Goal: Task Accomplishment & Management: Manage account settings

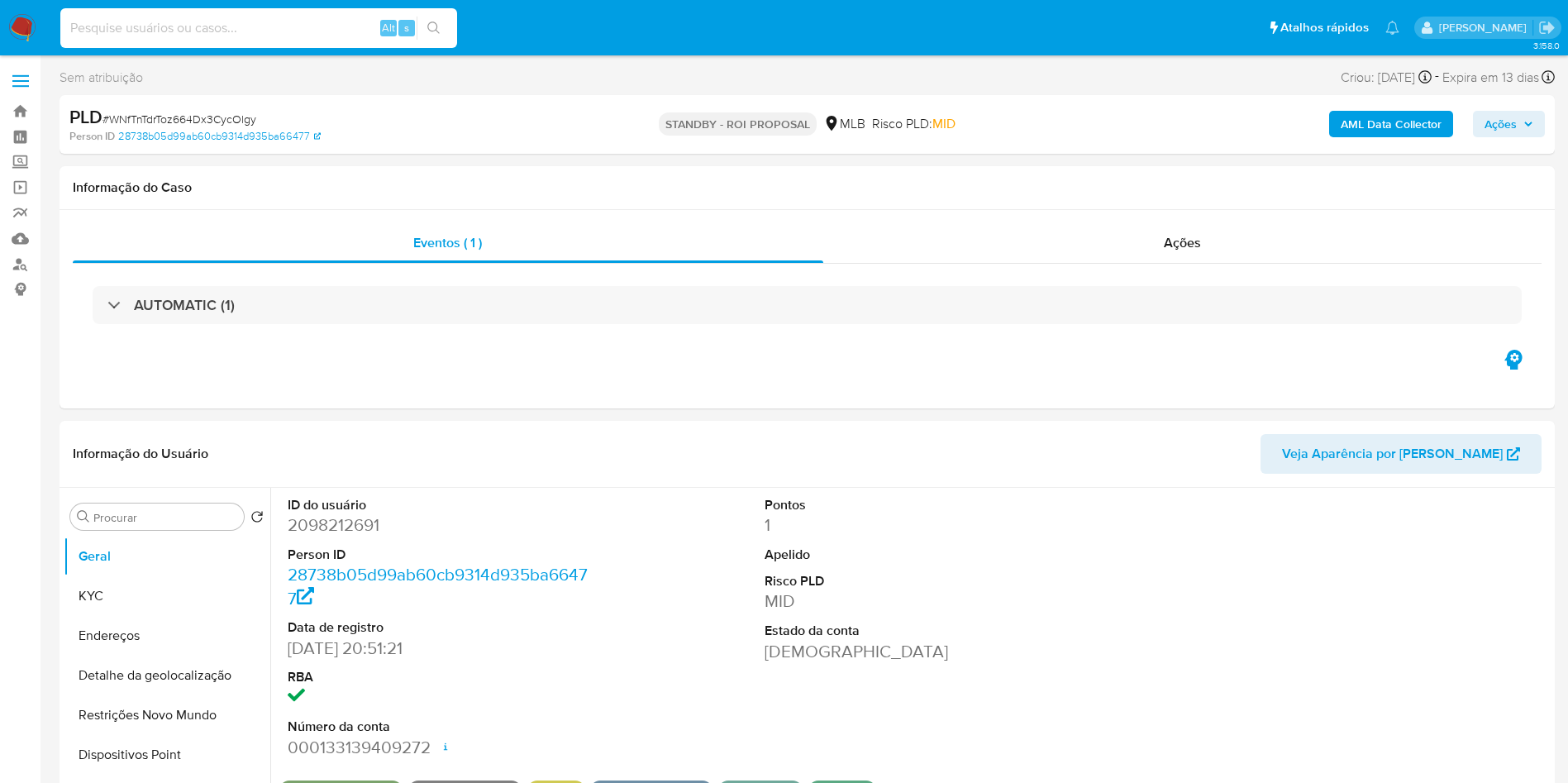
select select "10"
type input "RGKQZTPNDF3uBsuGKqU7aXDk"
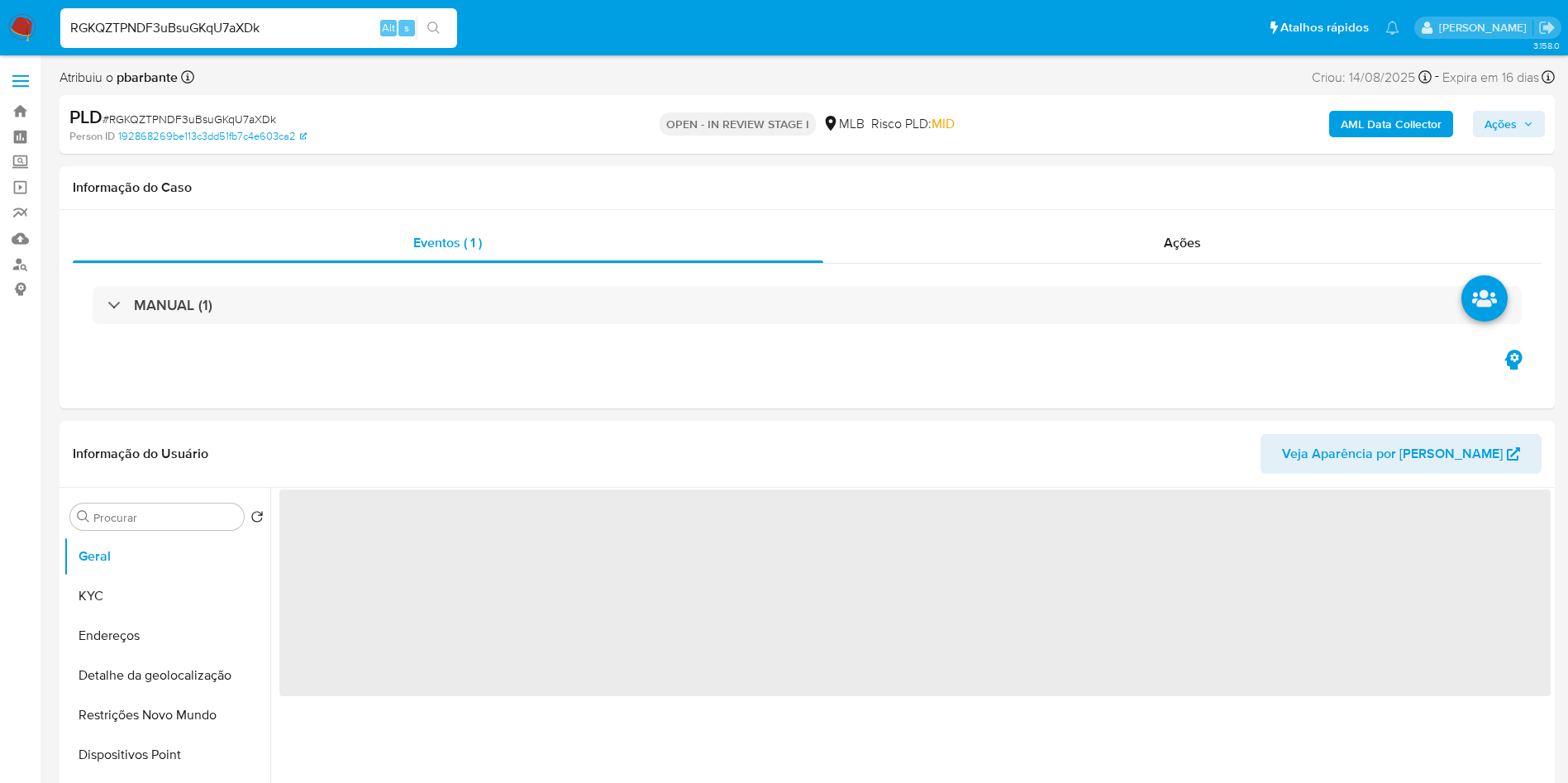
select select "10"
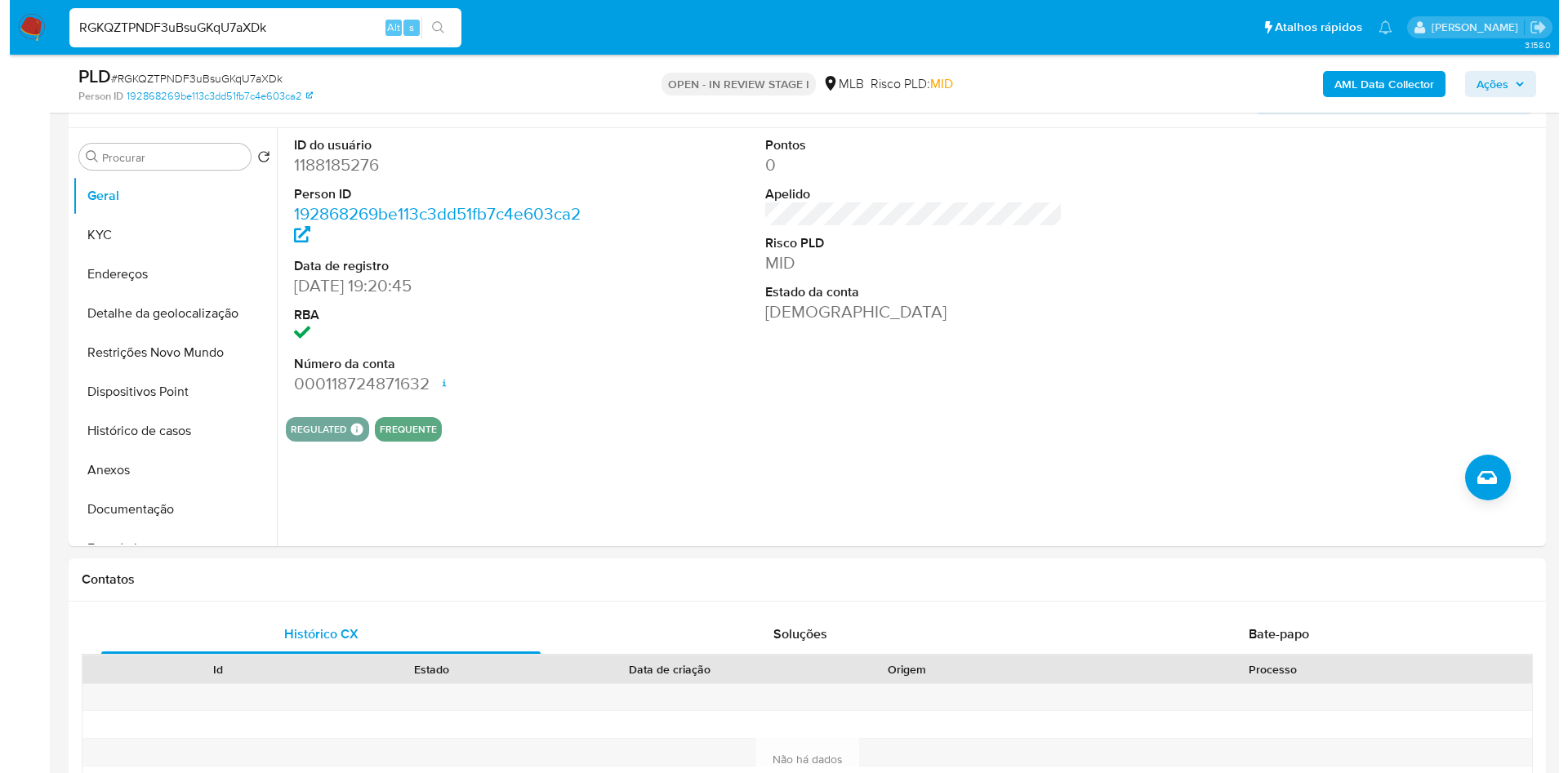
scroll to position [299, 0]
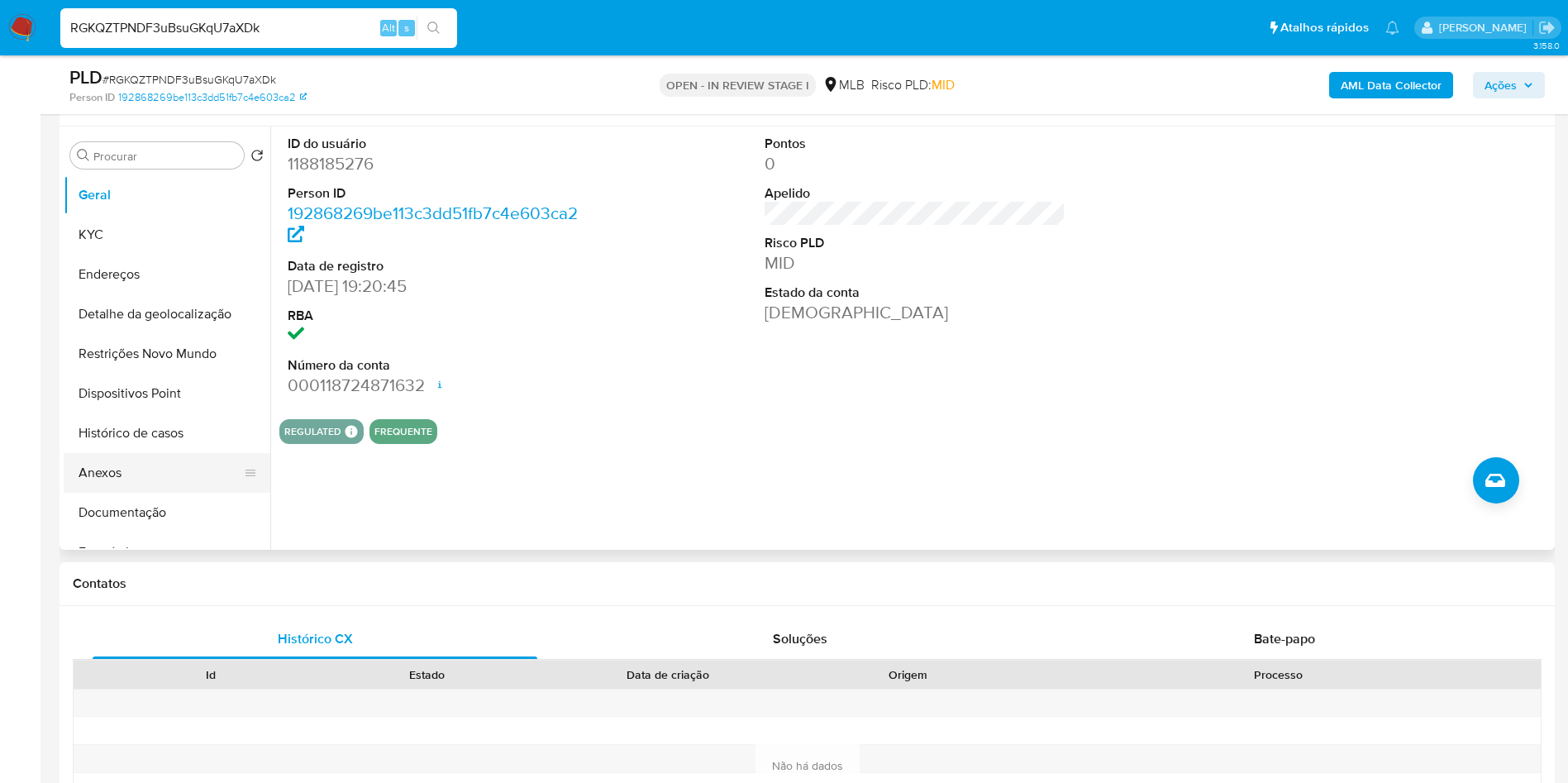
click at [127, 493] on button "Anexos" at bounding box center [159, 472] width 193 height 39
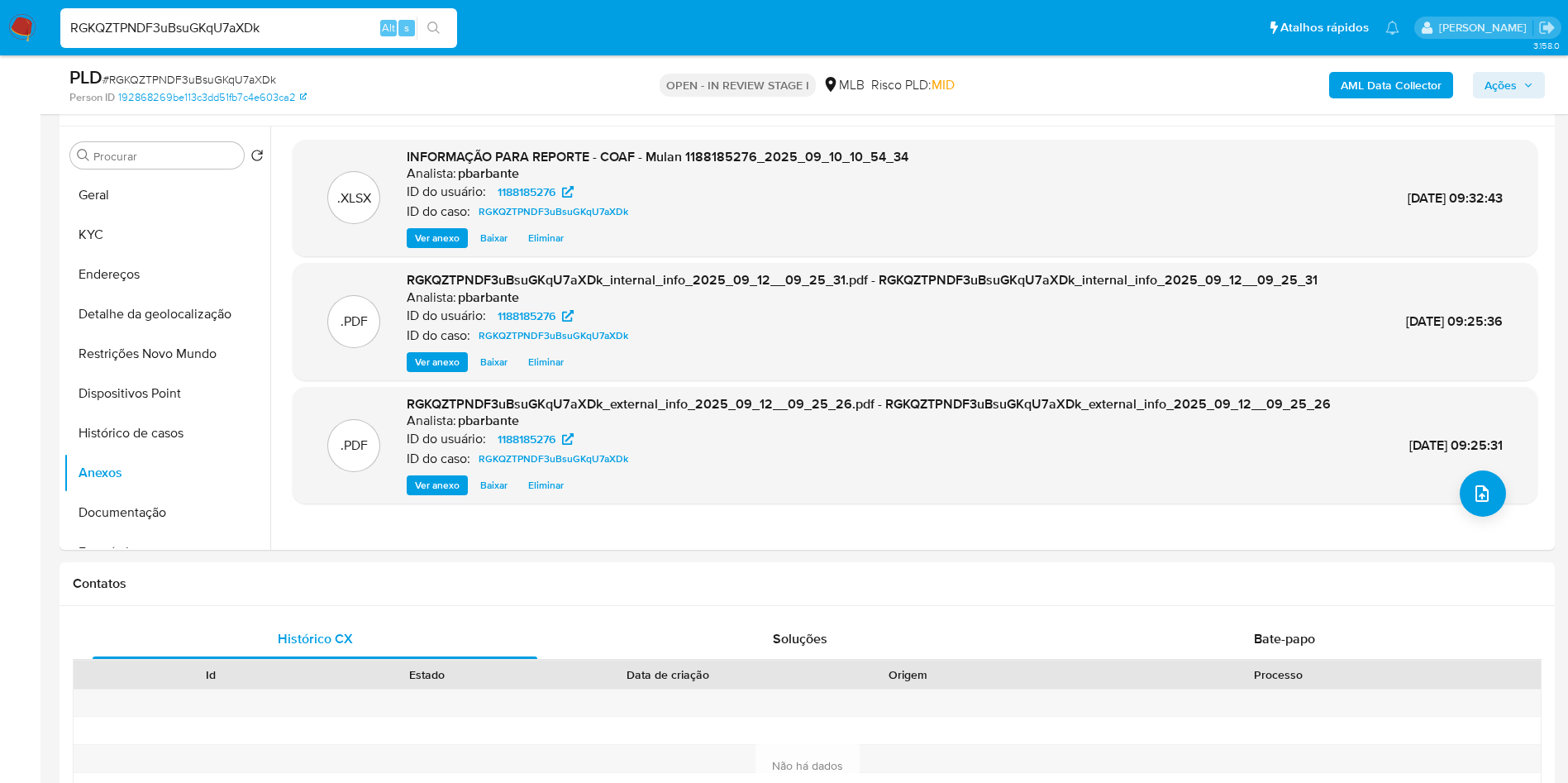
click at [1478, 503] on icon "upload-file" at bounding box center [1483, 494] width 20 height 20
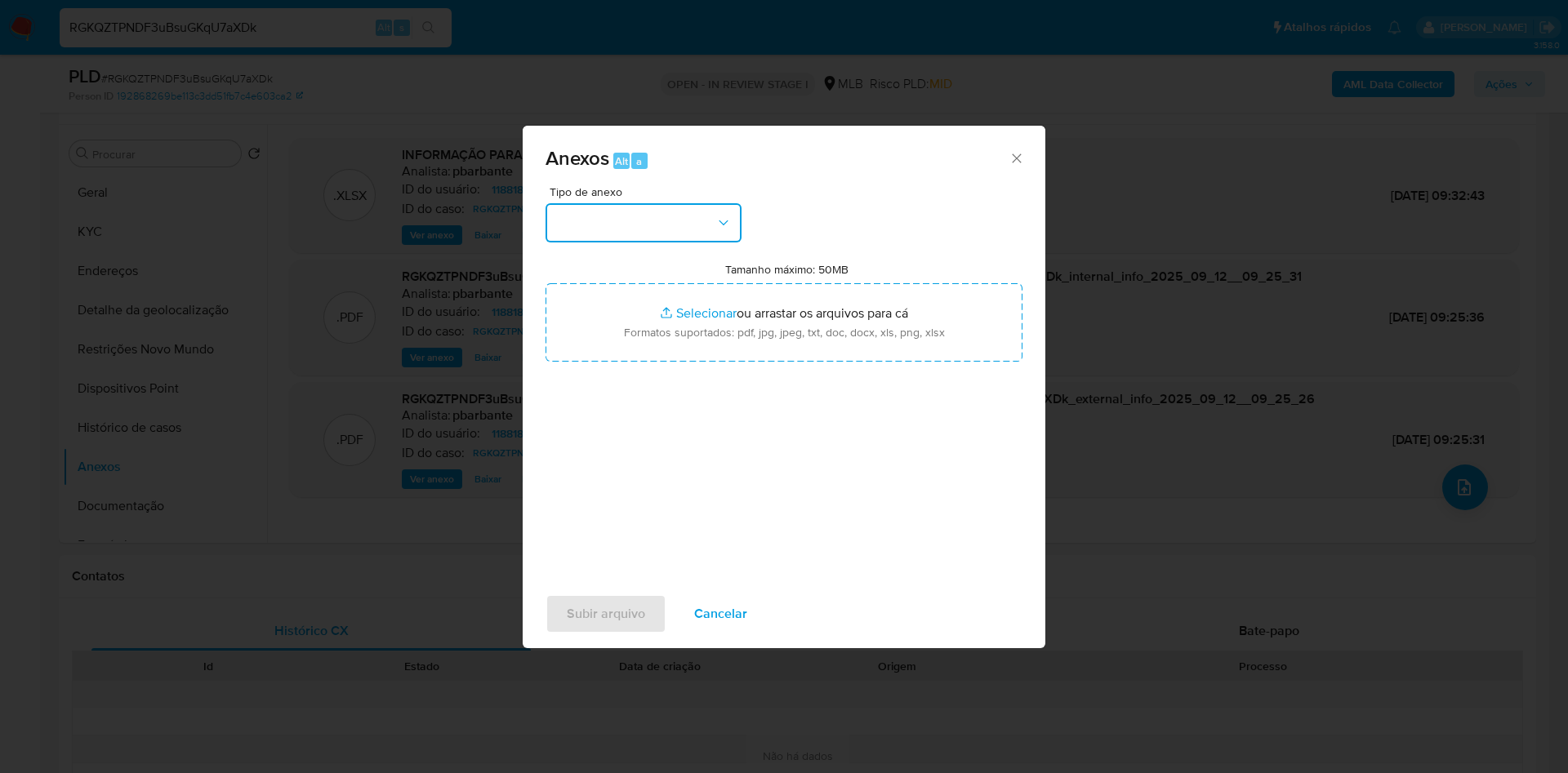
click at [667, 204] on button "button" at bounding box center [644, 223] width 196 height 39
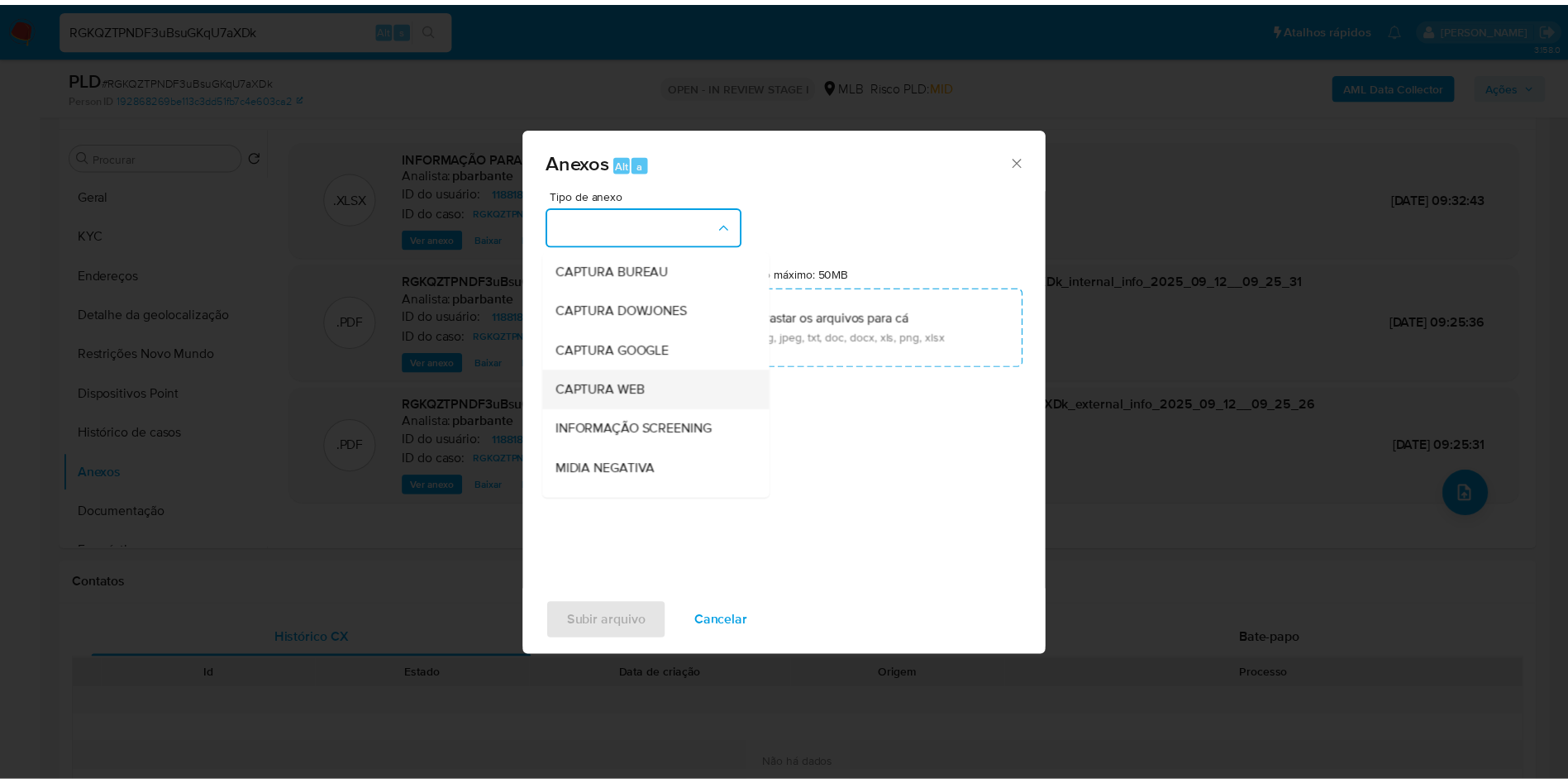
scroll to position [222, 0]
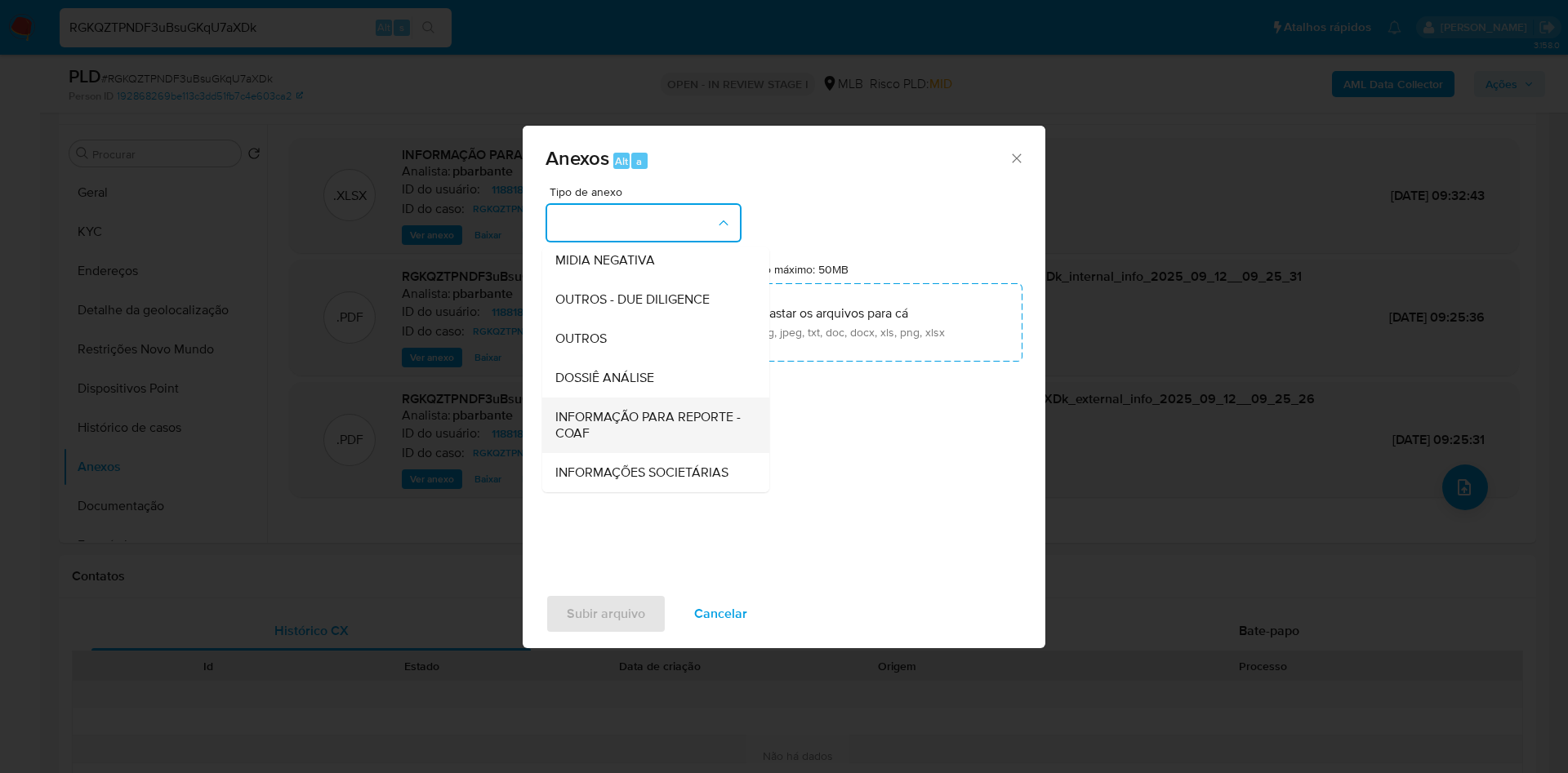
click at [571, 409] on span "INFORMAÇÃO PARA REPORTE - COAF" at bounding box center [650, 425] width 191 height 33
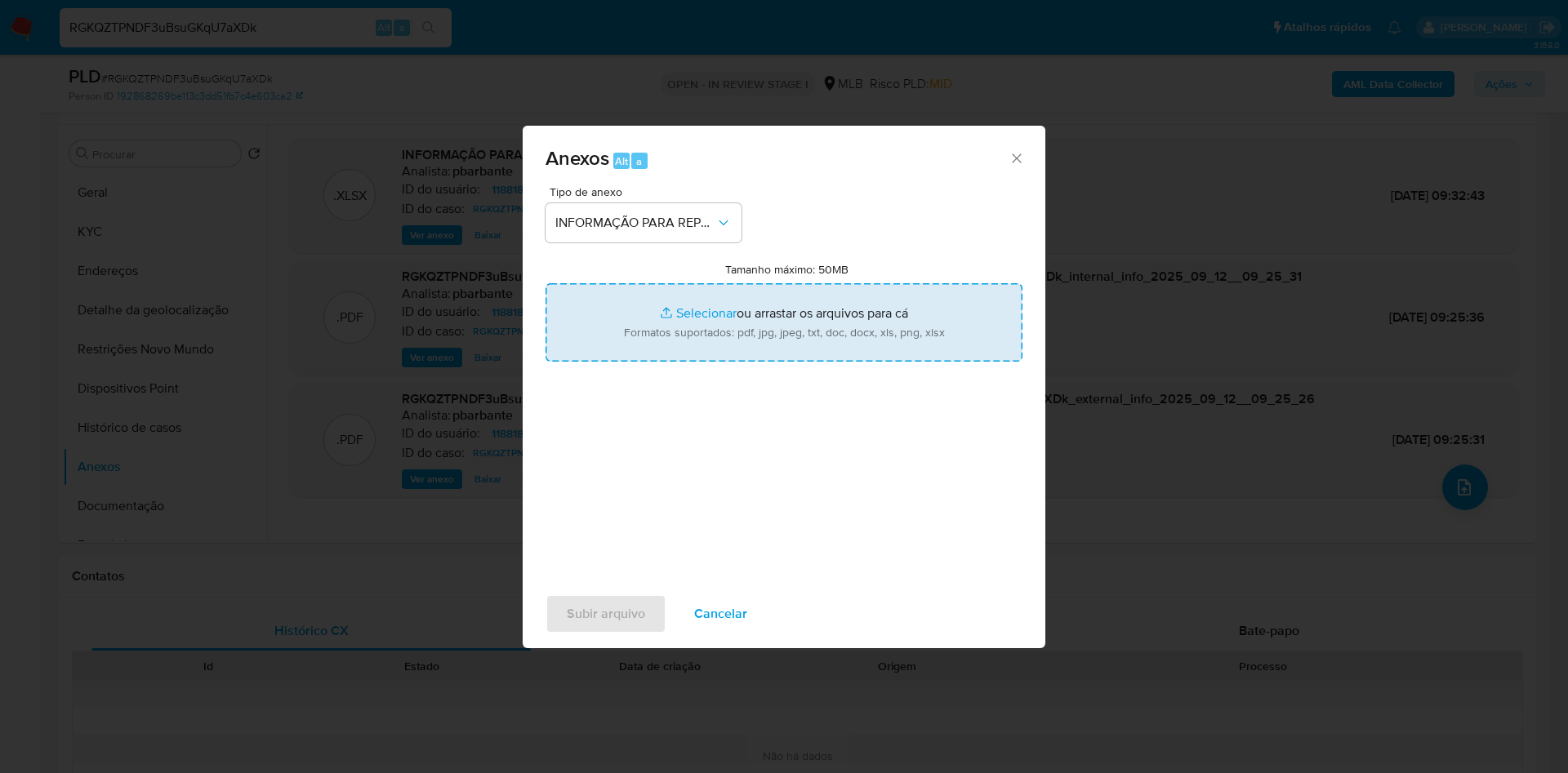
type input "C:\fakepath\SAR - XXX - CPF 25552503520 - [PERSON_NAME].pdf"
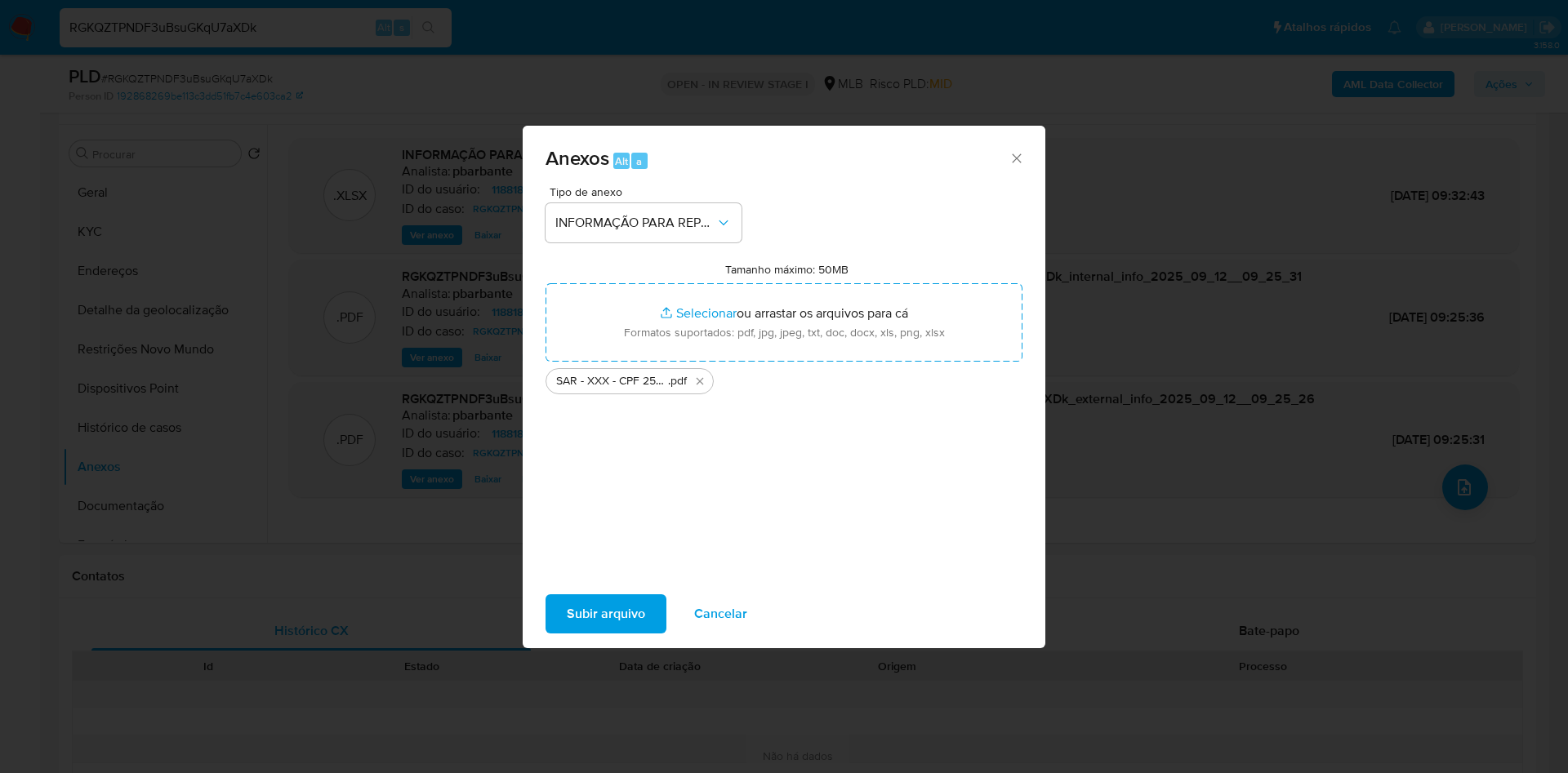
click at [572, 623] on span "Subir arquivo" at bounding box center [606, 615] width 79 height 36
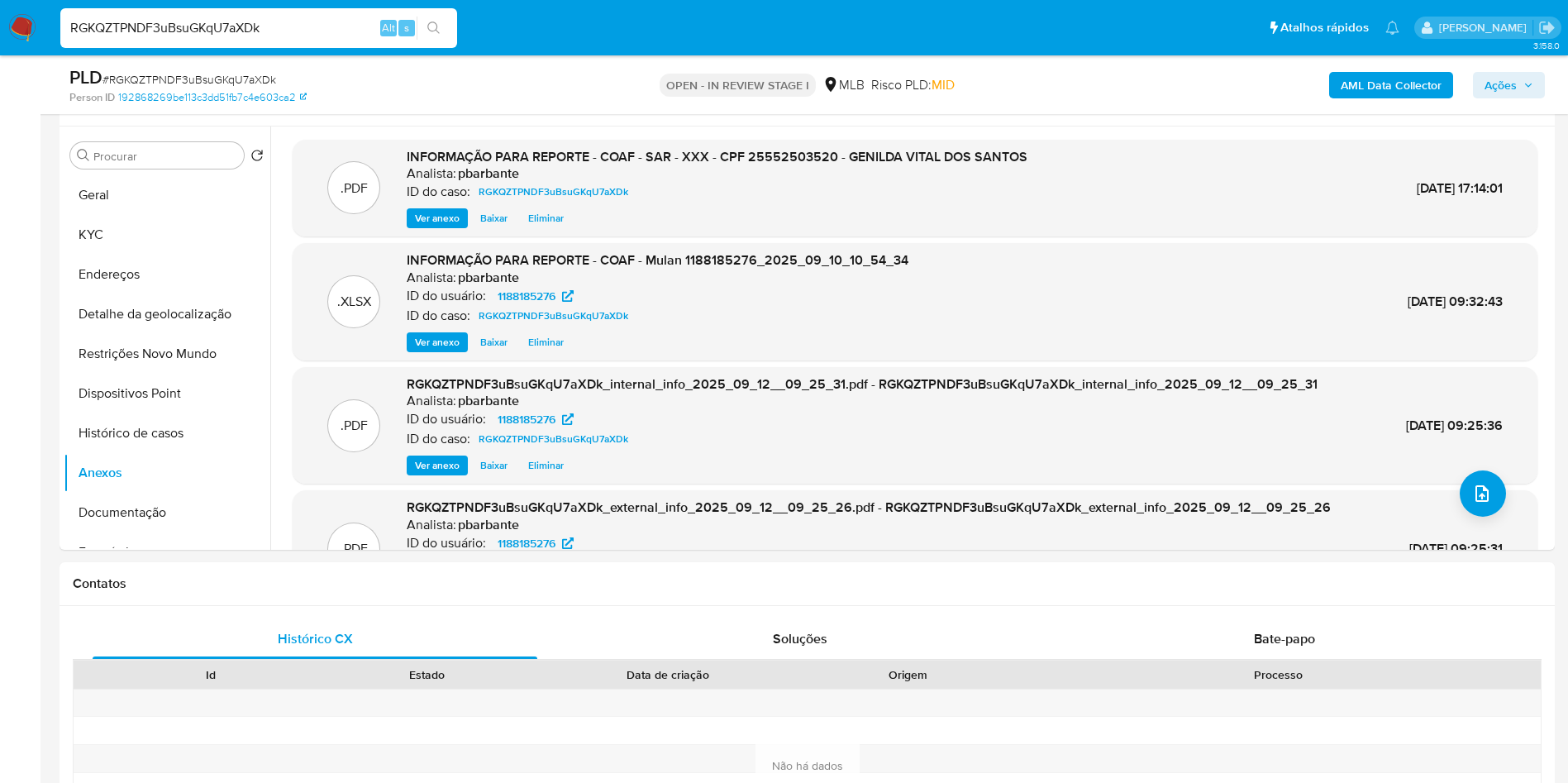
click at [1514, 83] on span "Ações" at bounding box center [1500, 84] width 32 height 27
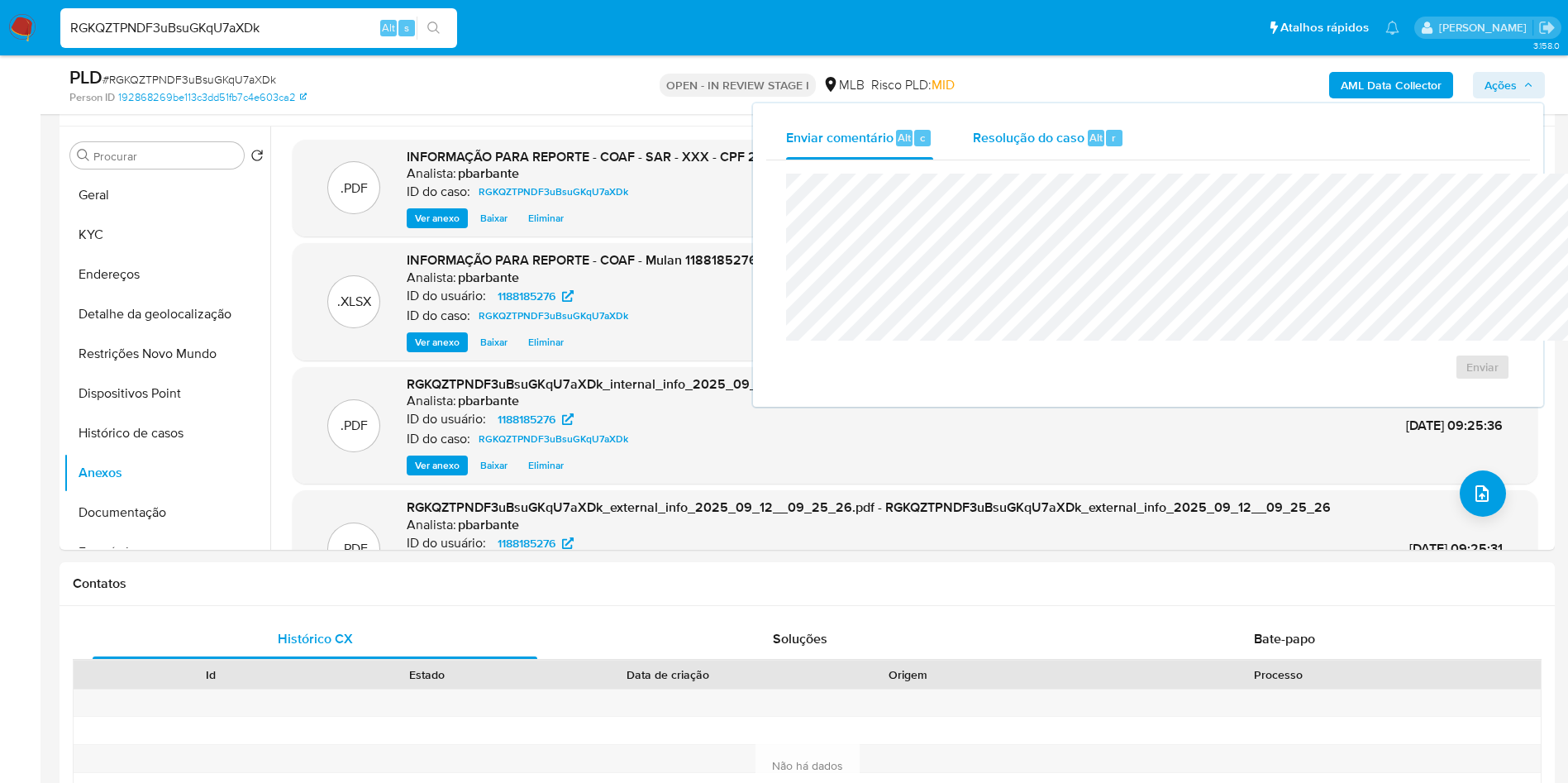
click at [984, 155] on div "Resolução do caso Alt r" at bounding box center [1048, 138] width 151 height 43
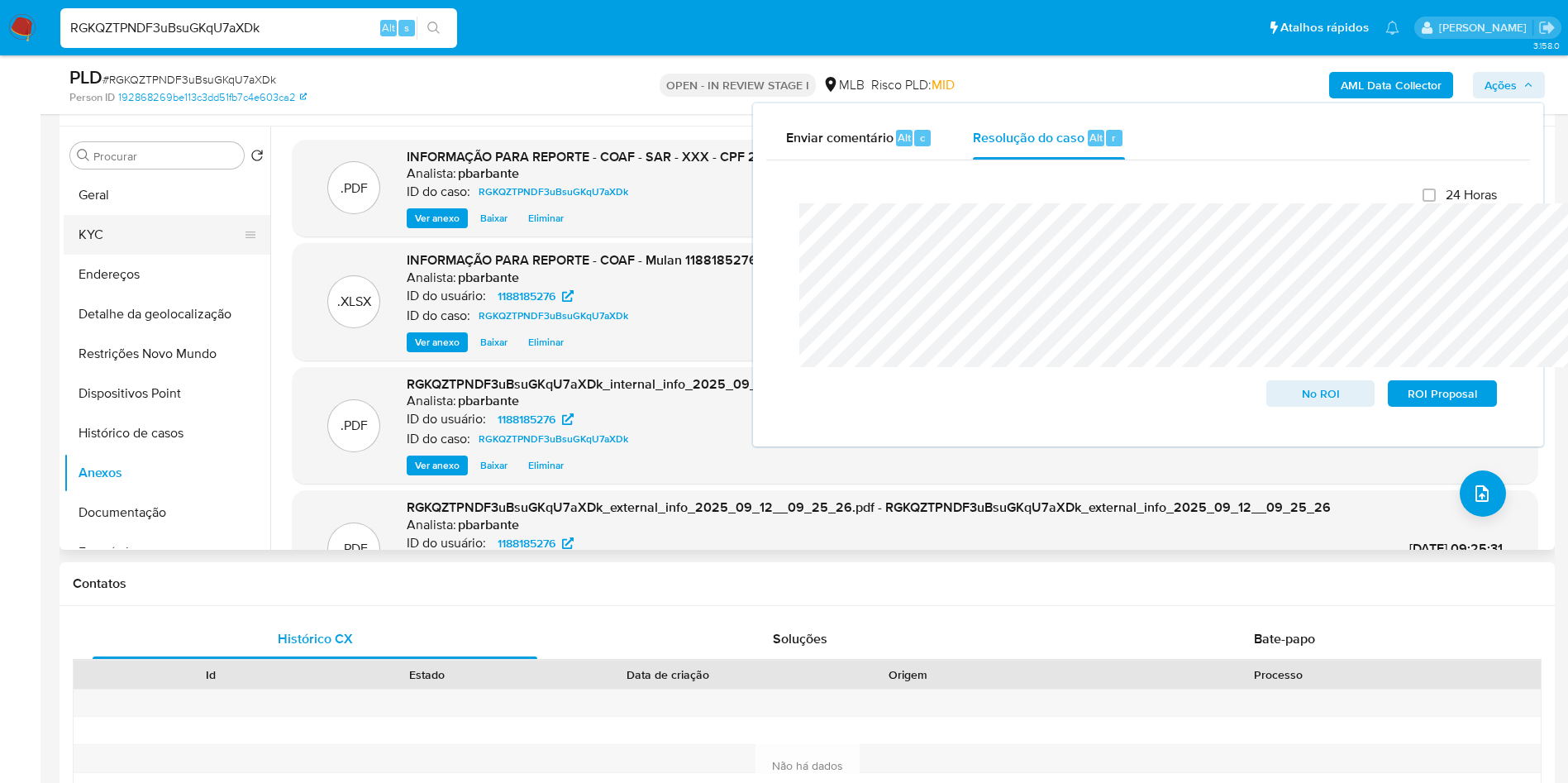
click at [202, 255] on button "KYC" at bounding box center [159, 235] width 193 height 39
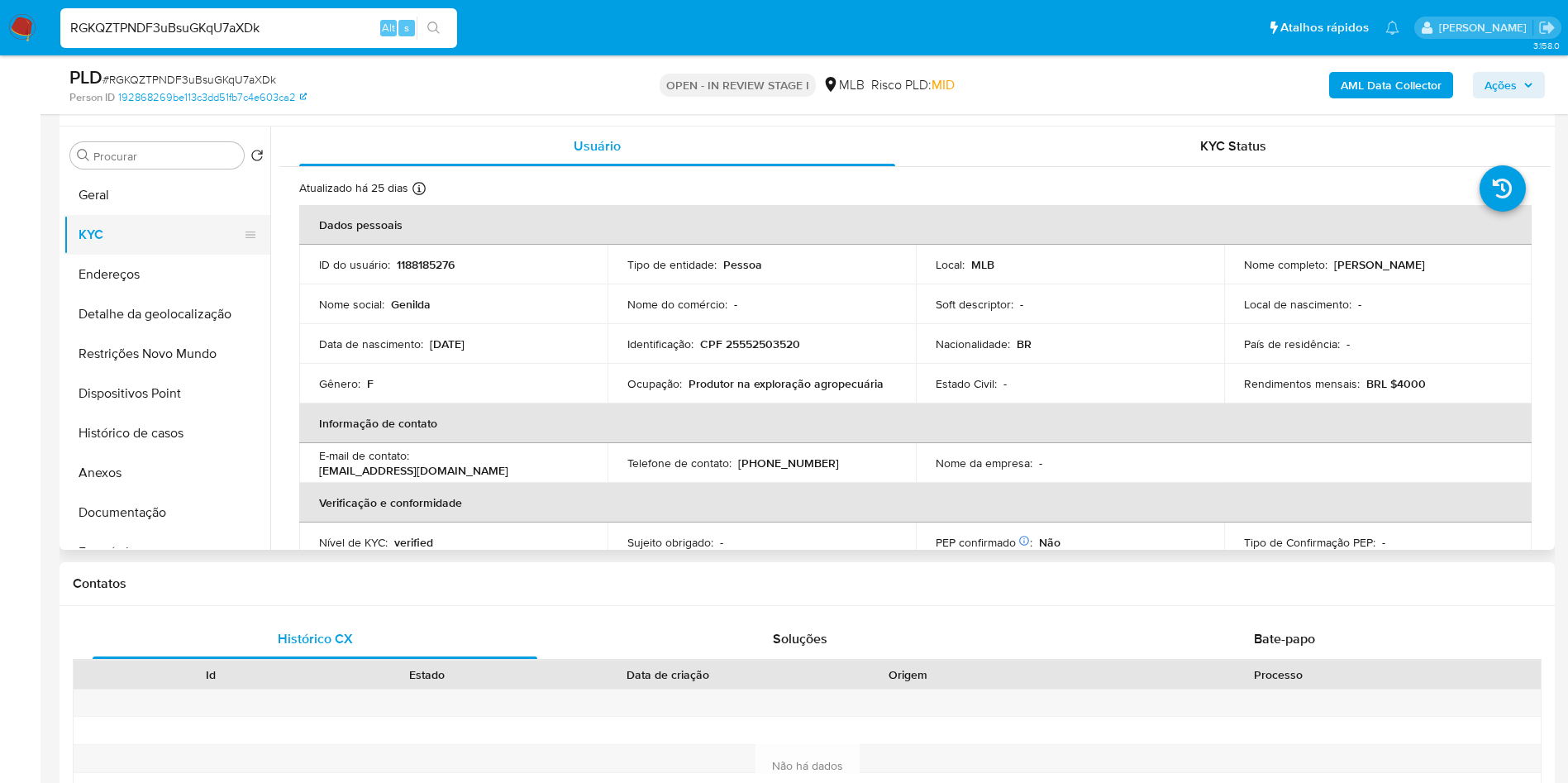
click at [158, 255] on button "KYC" at bounding box center [159, 235] width 193 height 39
click at [1524, 83] on icon "button" at bounding box center [1529, 85] width 10 height 10
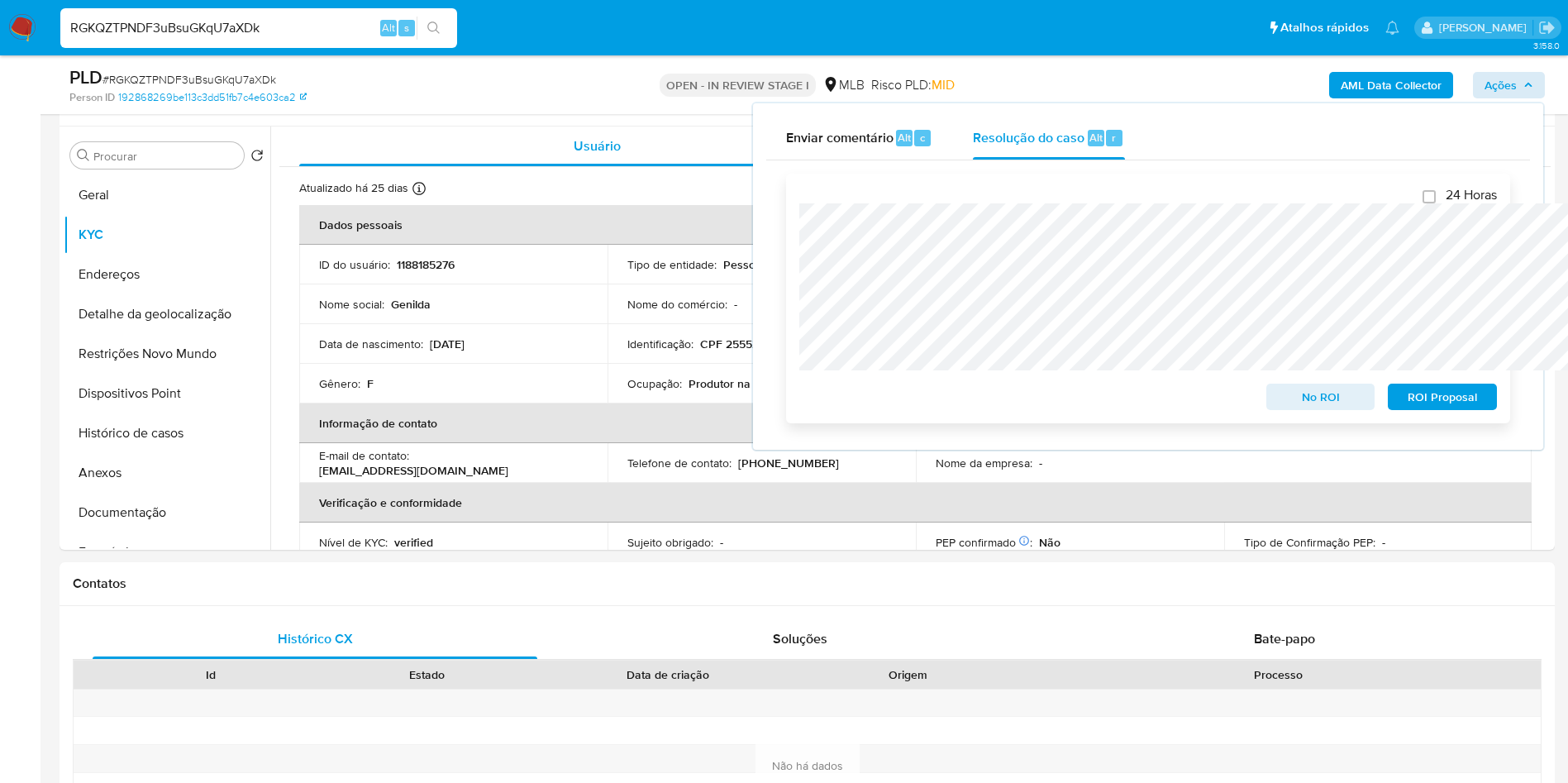
click at [1460, 393] on span "ROI Proposal" at bounding box center [1442, 396] width 86 height 23
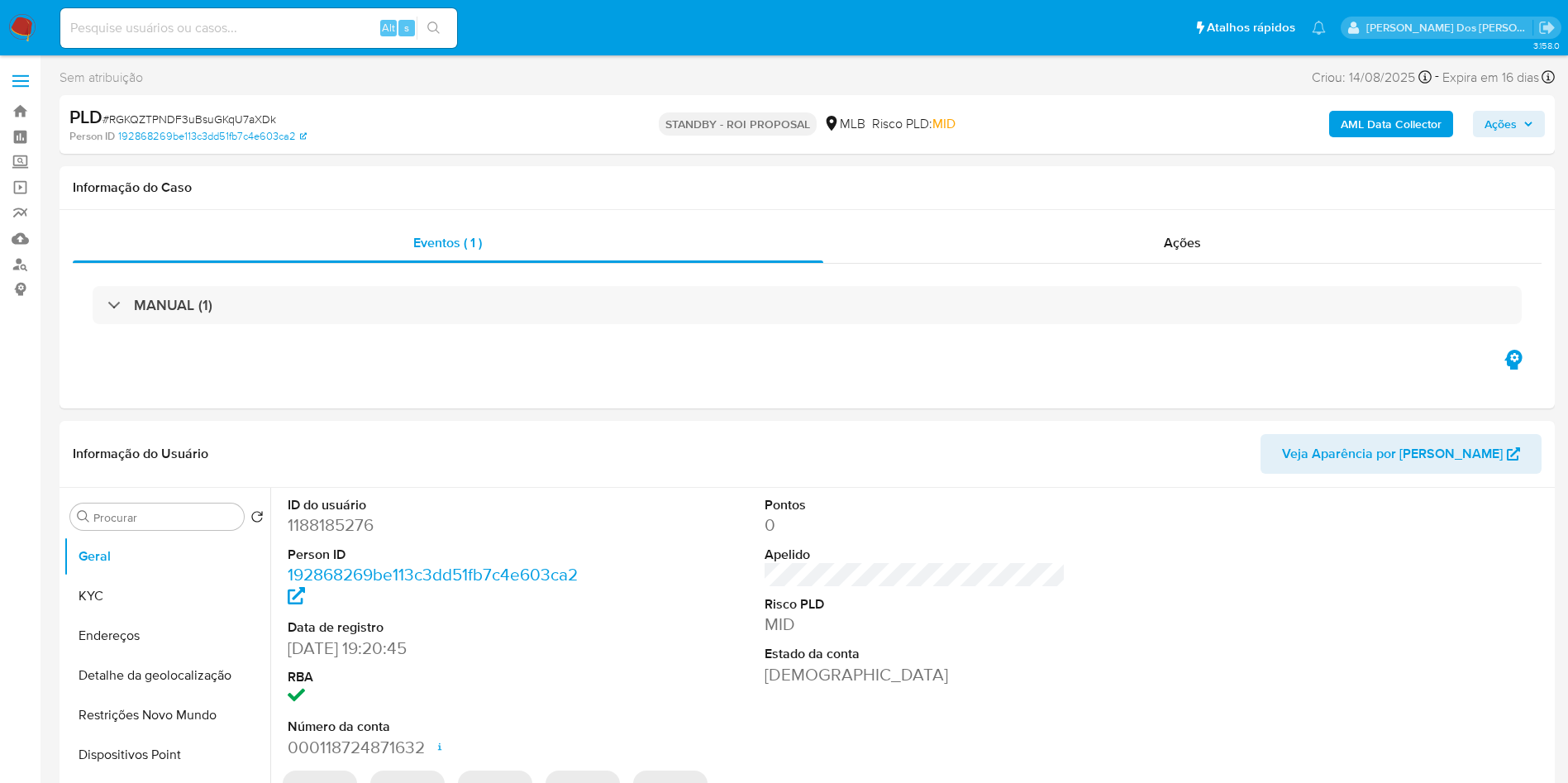
select select "10"
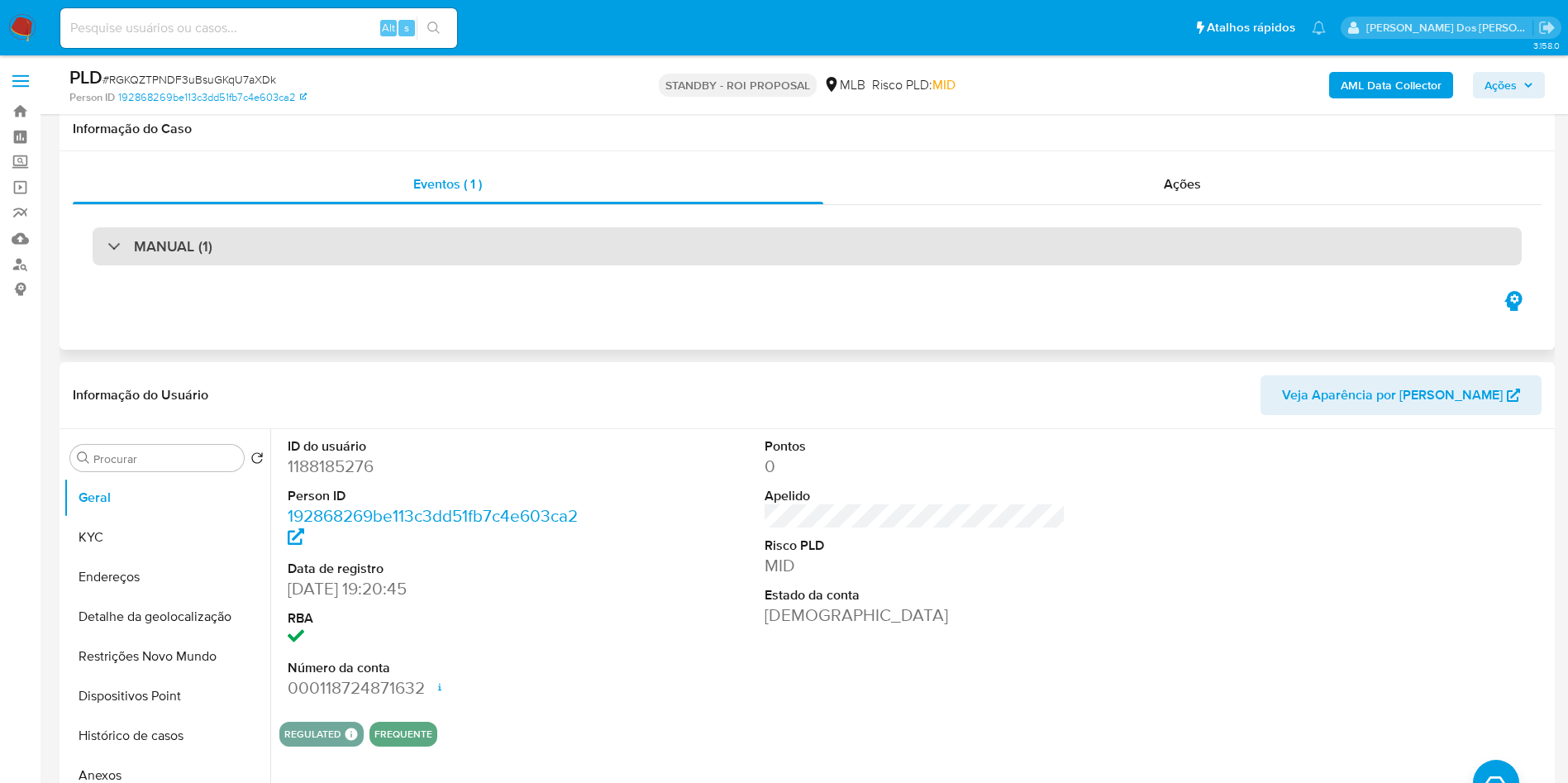
scroll to position [309, 0]
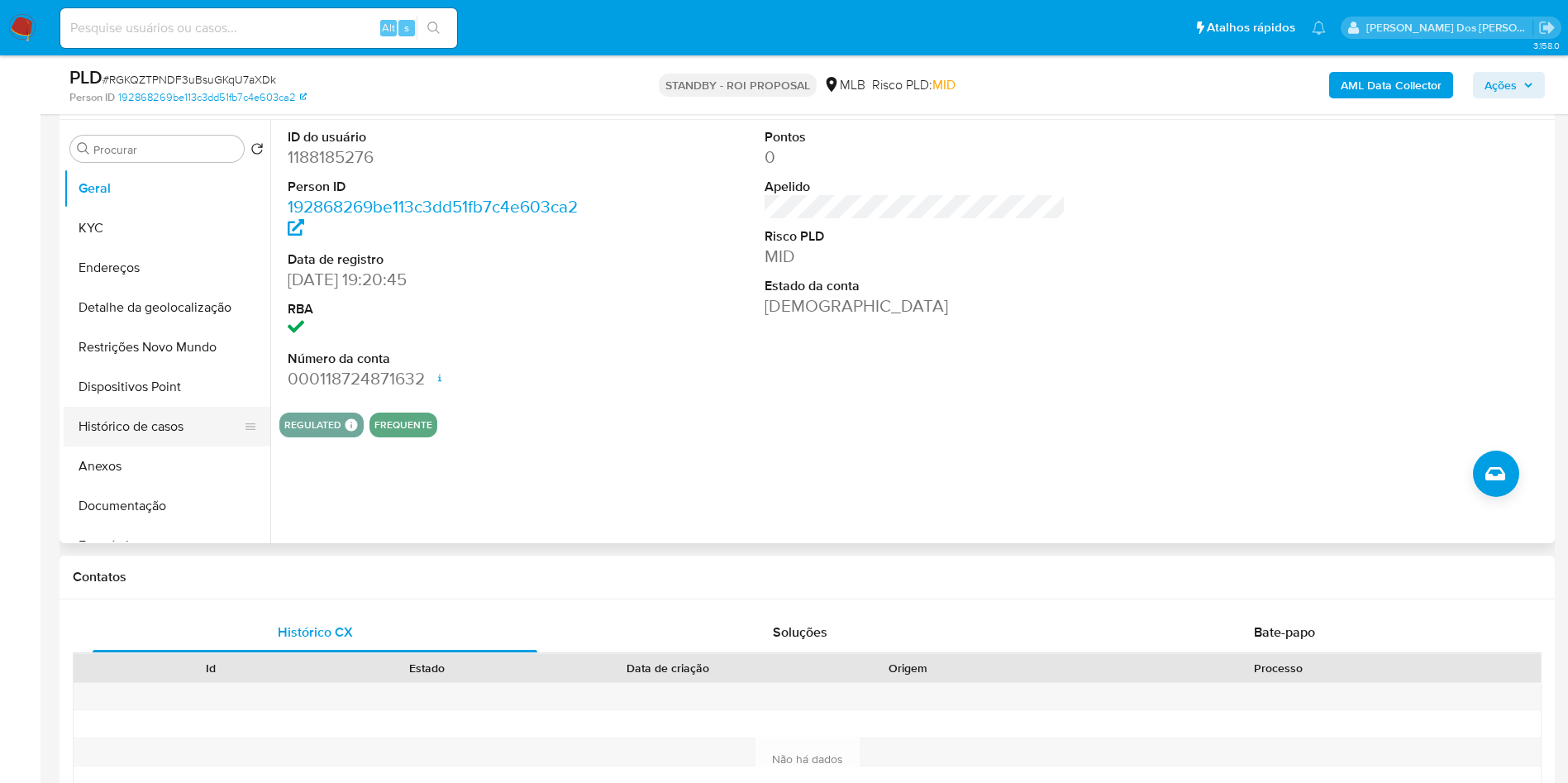
click at [89, 447] on button "Histórico de casos" at bounding box center [159, 426] width 193 height 39
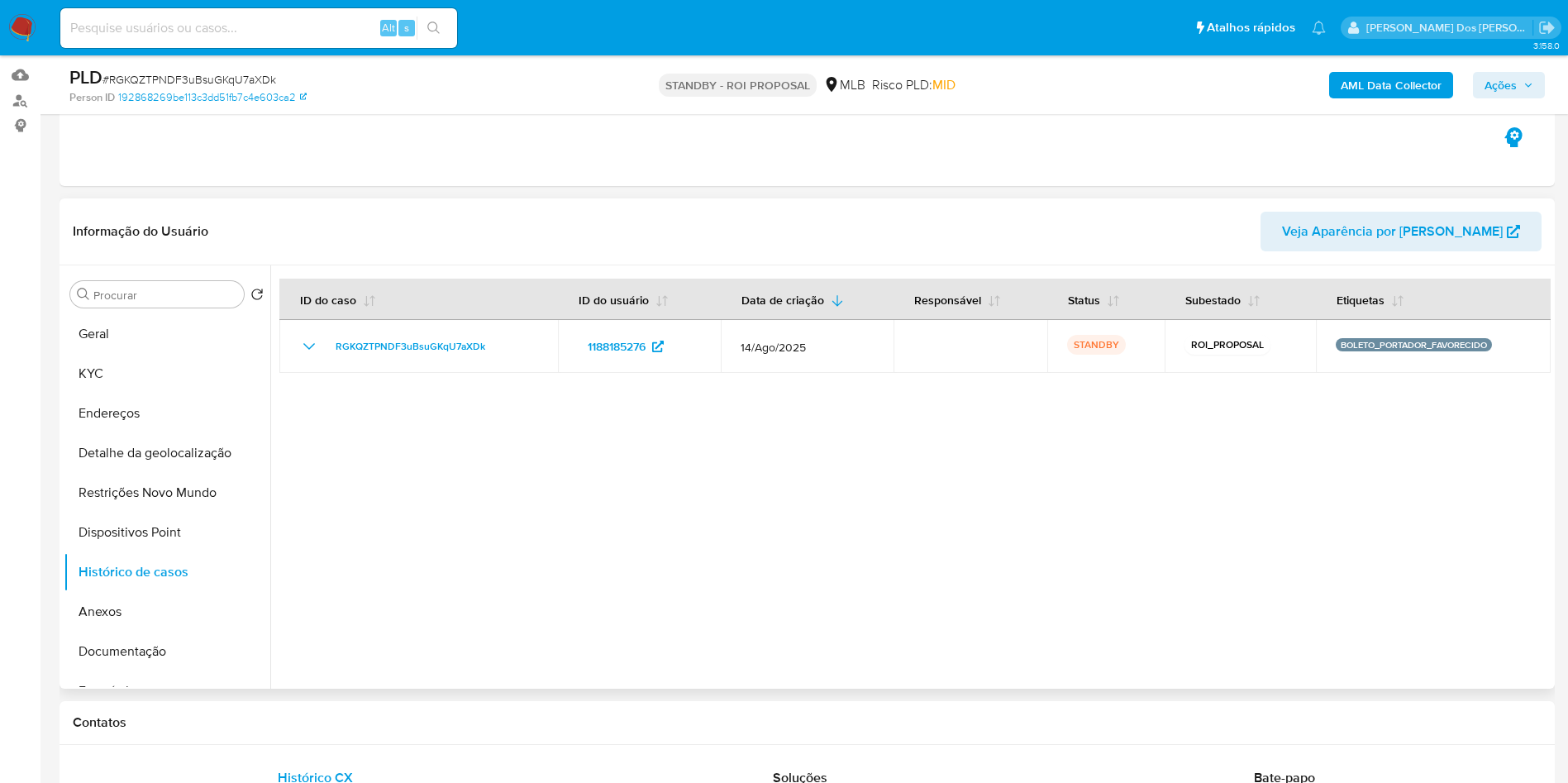
scroll to position [163, 0]
click at [295, 32] on input at bounding box center [258, 28] width 397 height 21
paste input "RiVP0Cr7XoBR9uBtxrBhwWrj"
type input "RiVP0Cr7XoBR9uBtxrBhwWrj"
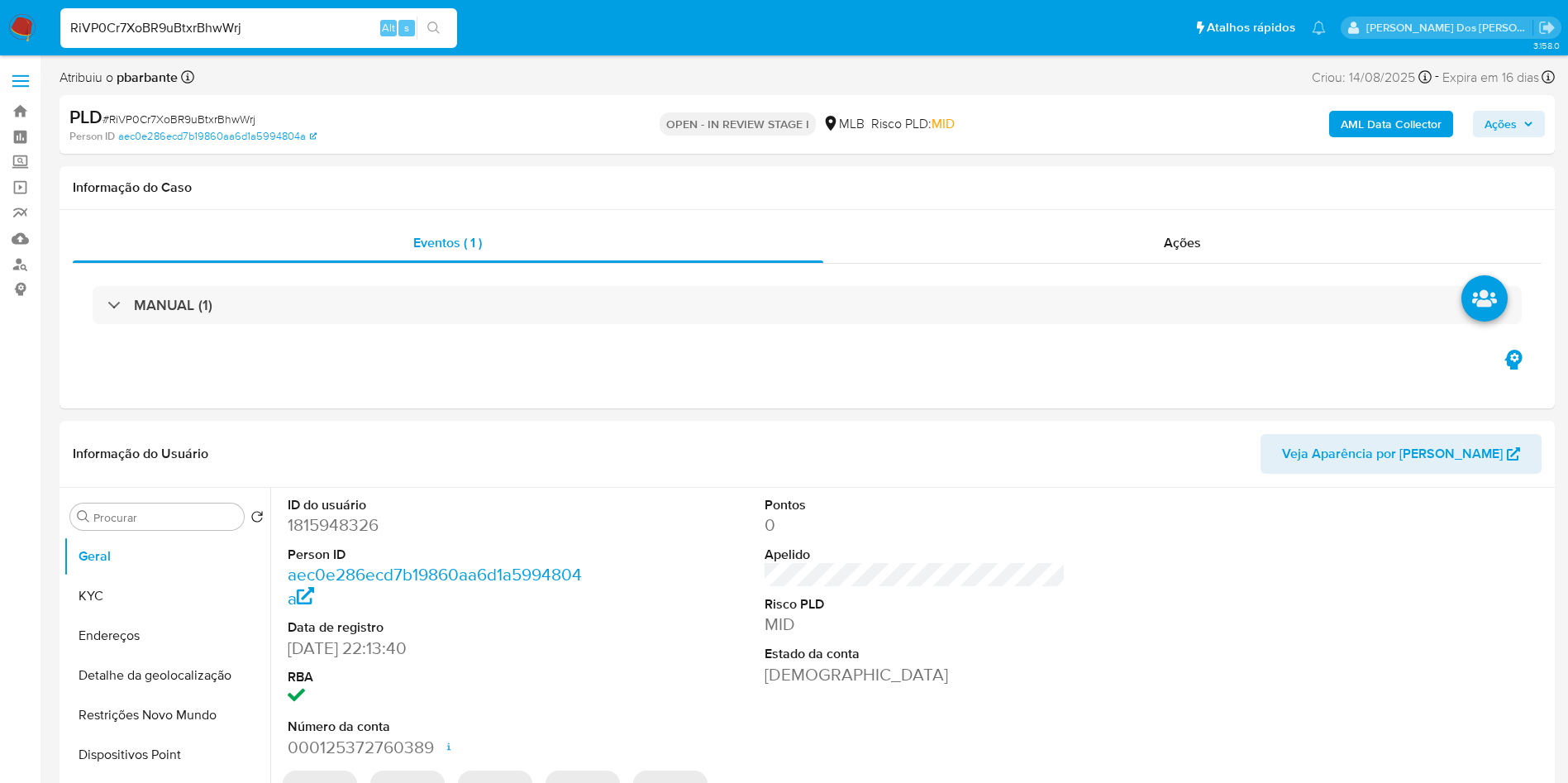
select select "10"
click at [84, 609] on button "KYC" at bounding box center [159, 596] width 193 height 39
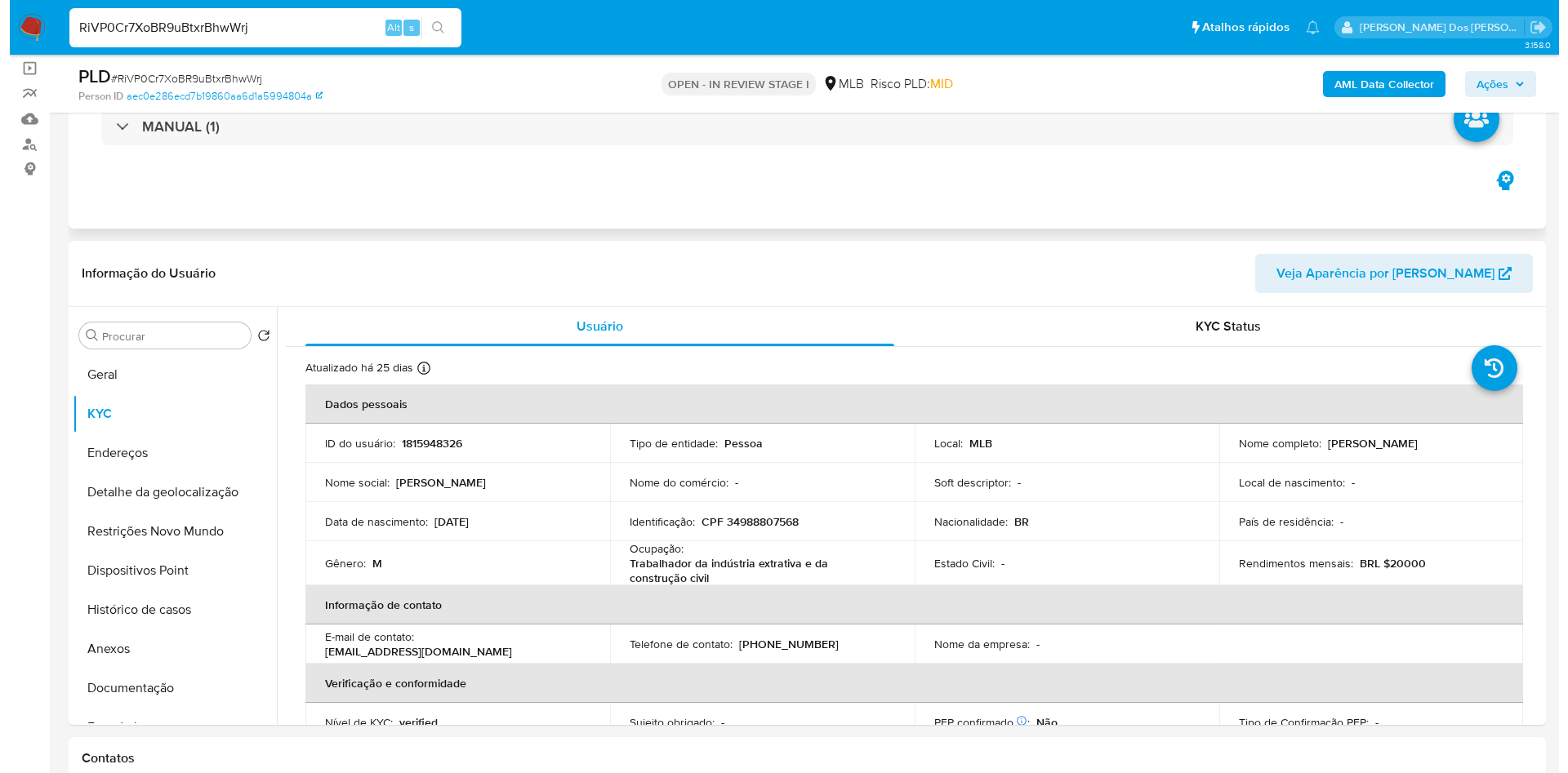
scroll to position [122, 0]
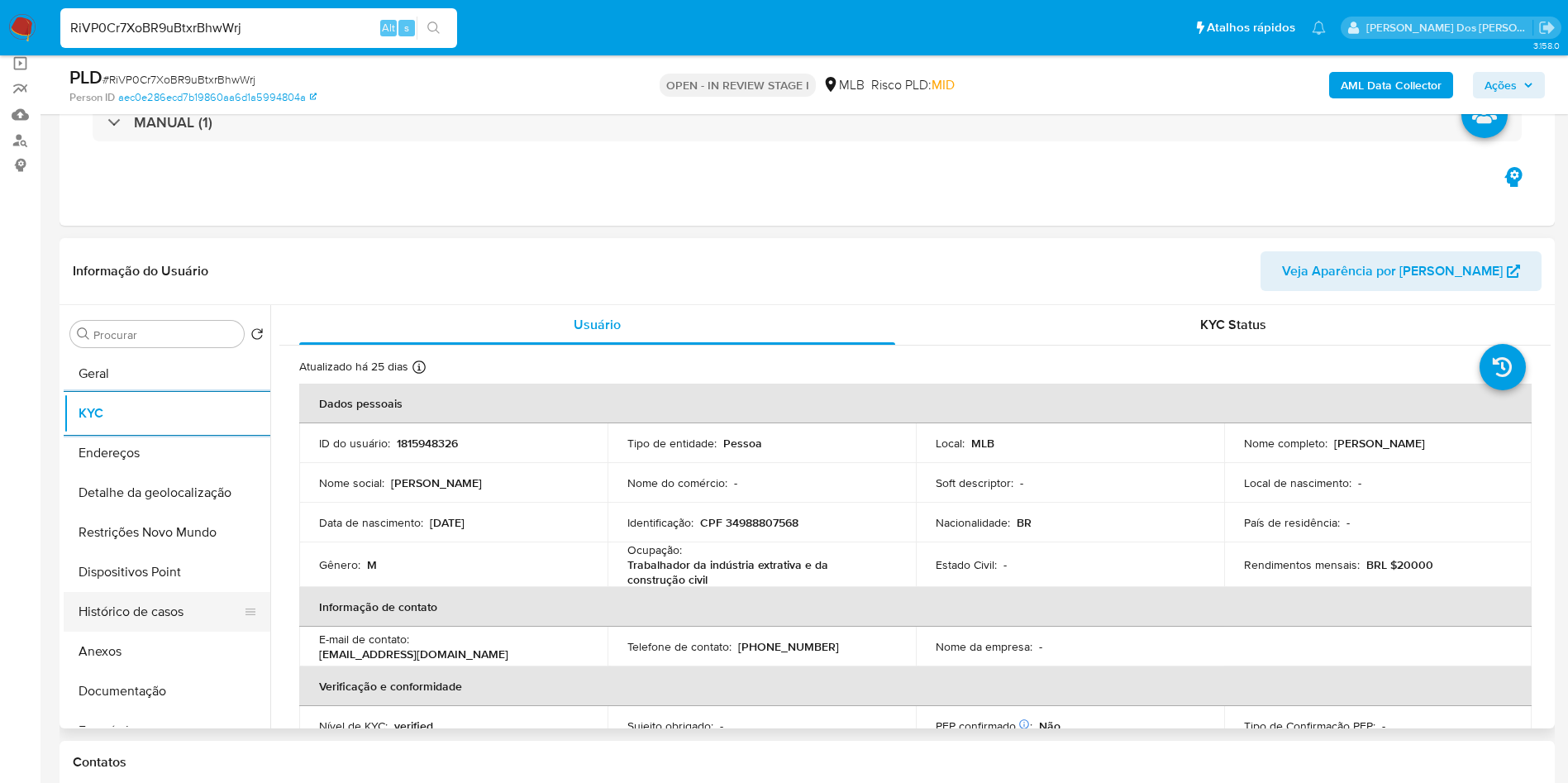
click at [122, 632] on button "Histórico de casos" at bounding box center [159, 612] width 193 height 39
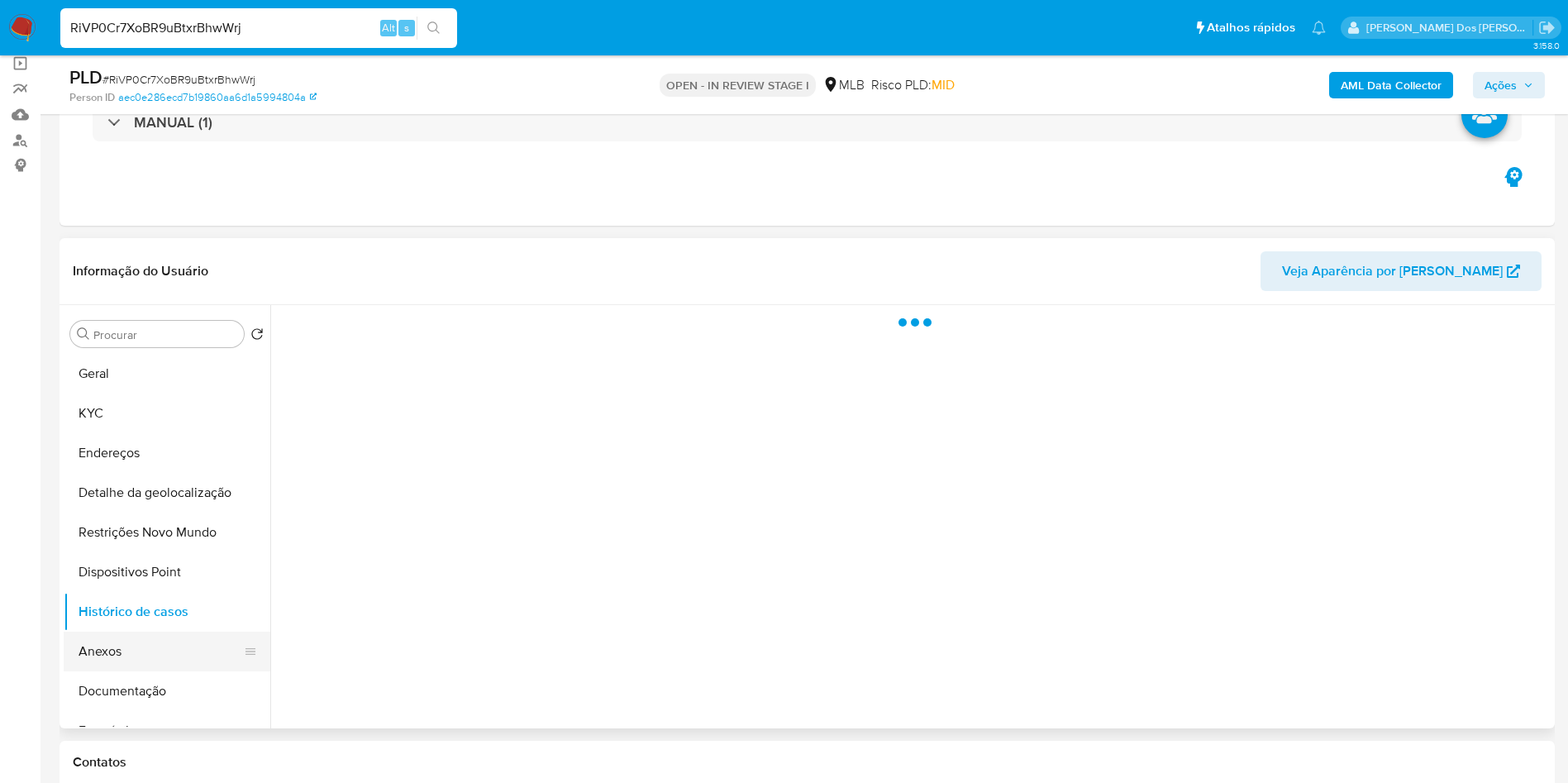
click at [119, 671] on button "Anexos" at bounding box center [159, 651] width 193 height 39
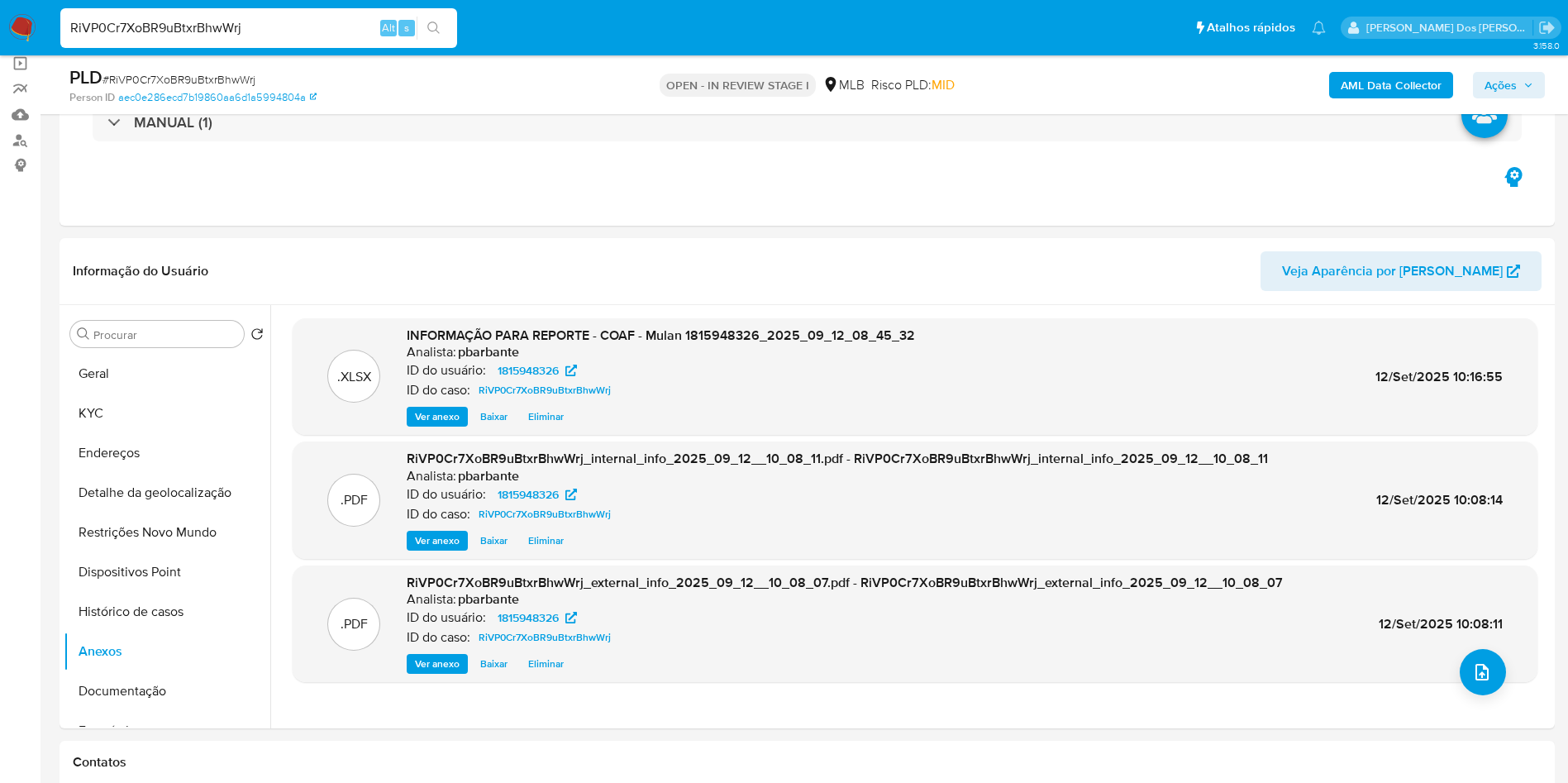
click at [1532, 100] on div "AML Data Collector Ações" at bounding box center [1301, 84] width 488 height 39
click at [1528, 89] on icon "button" at bounding box center [1529, 85] width 10 height 10
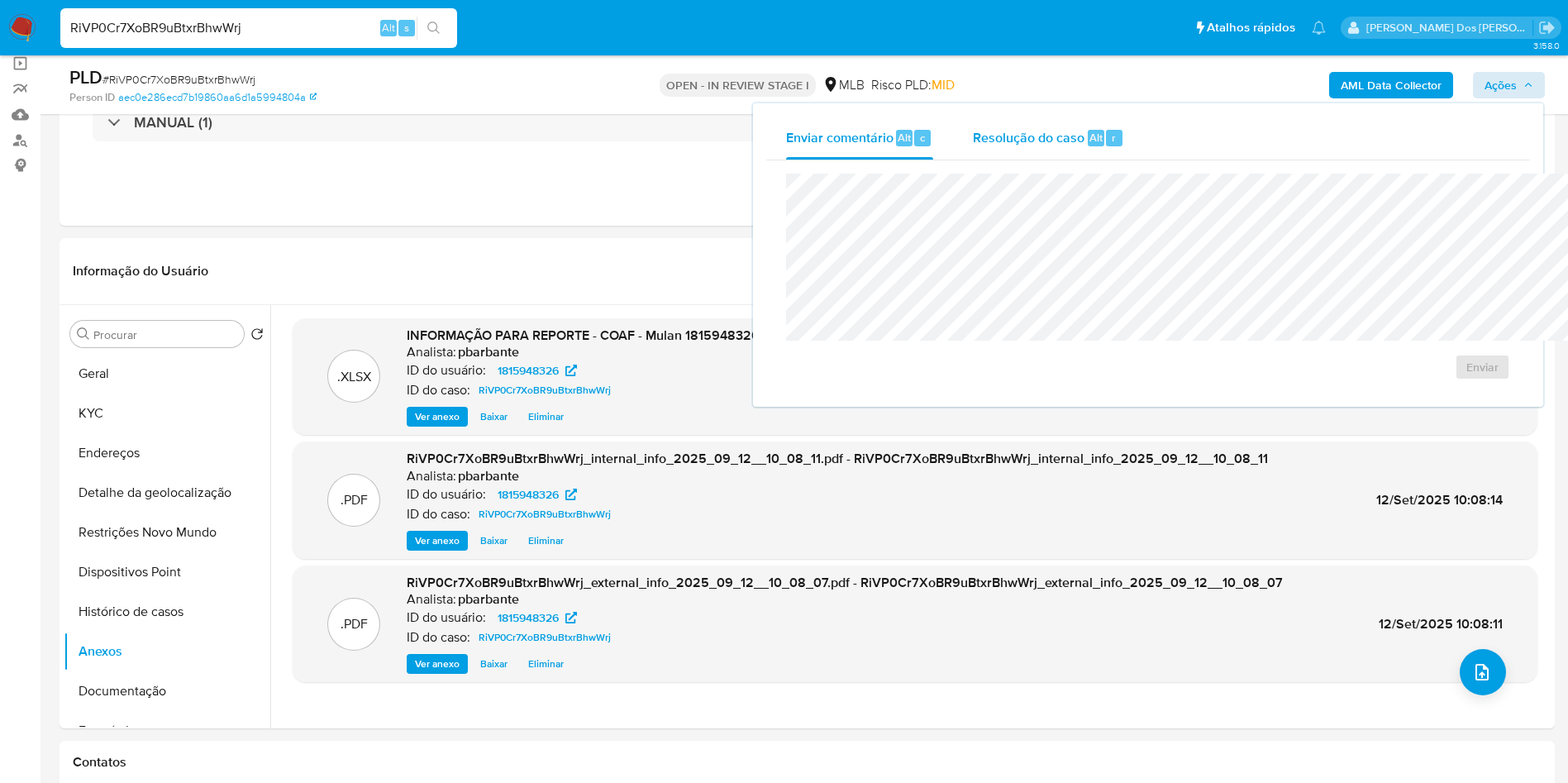
click at [1090, 145] on span "Alt" at bounding box center [1096, 138] width 13 height 16
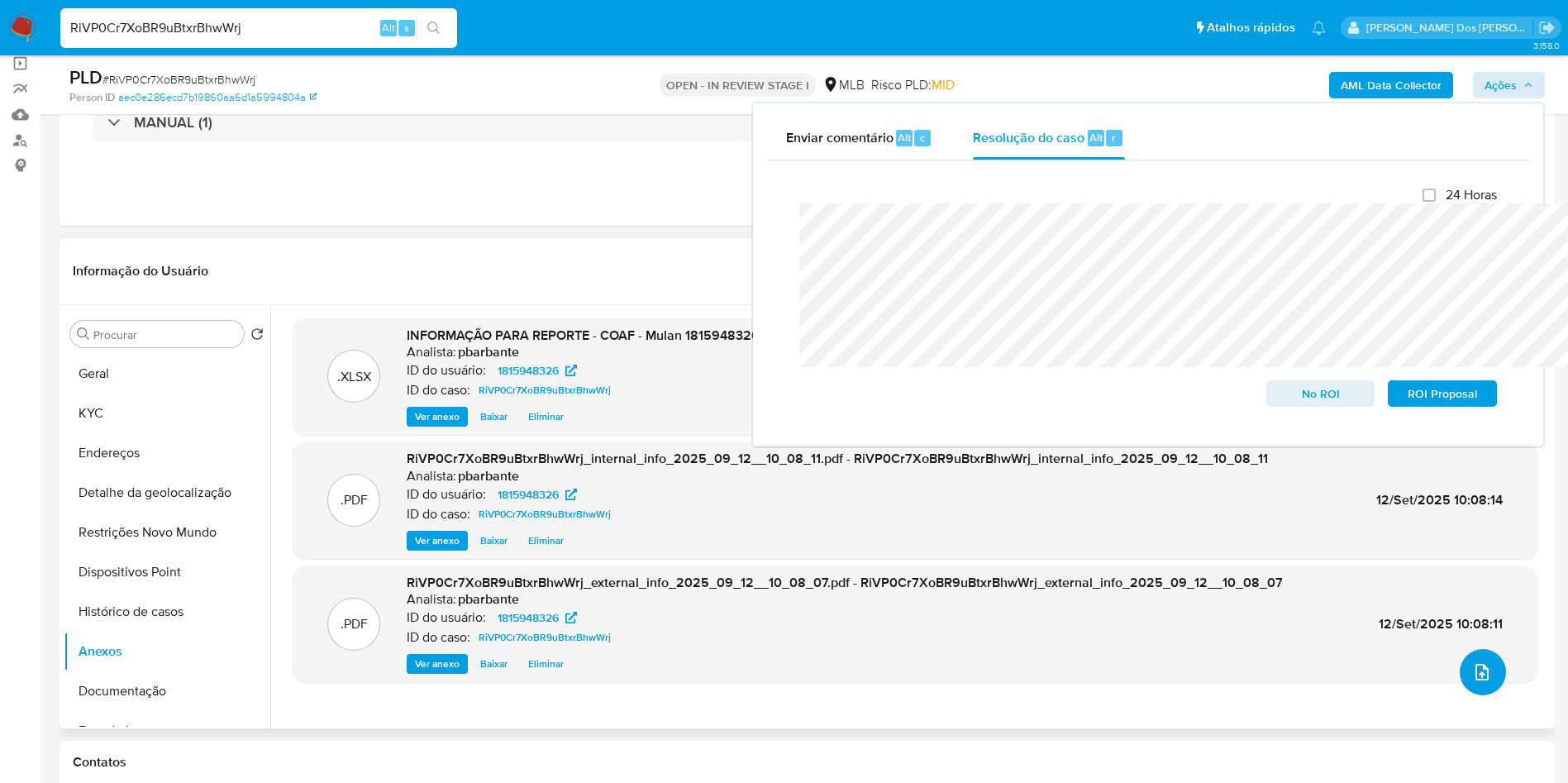
click at [1478, 696] on button "upload-file" at bounding box center [1483, 672] width 47 height 47
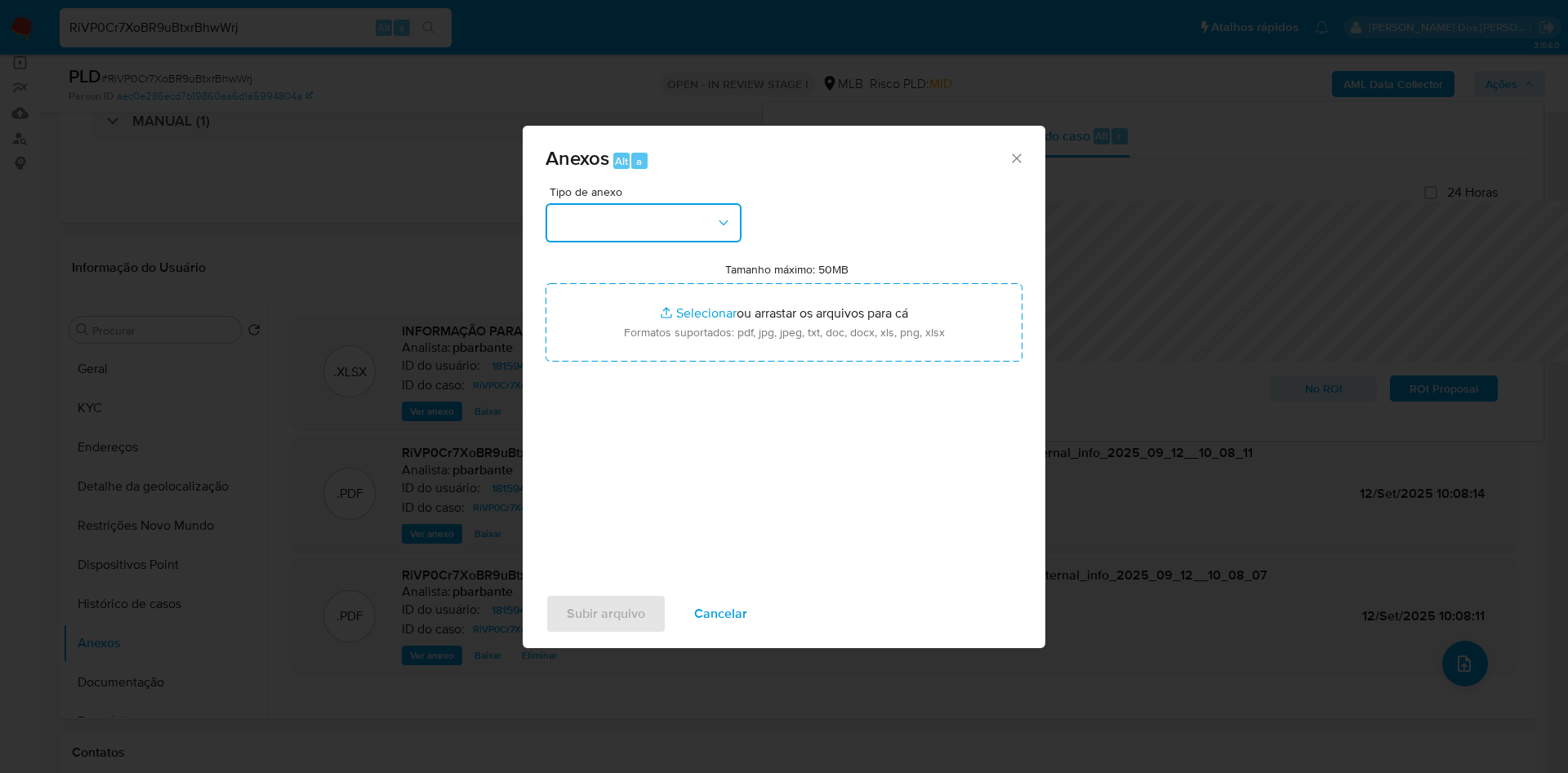
click at [661, 204] on button "button" at bounding box center [644, 223] width 196 height 39
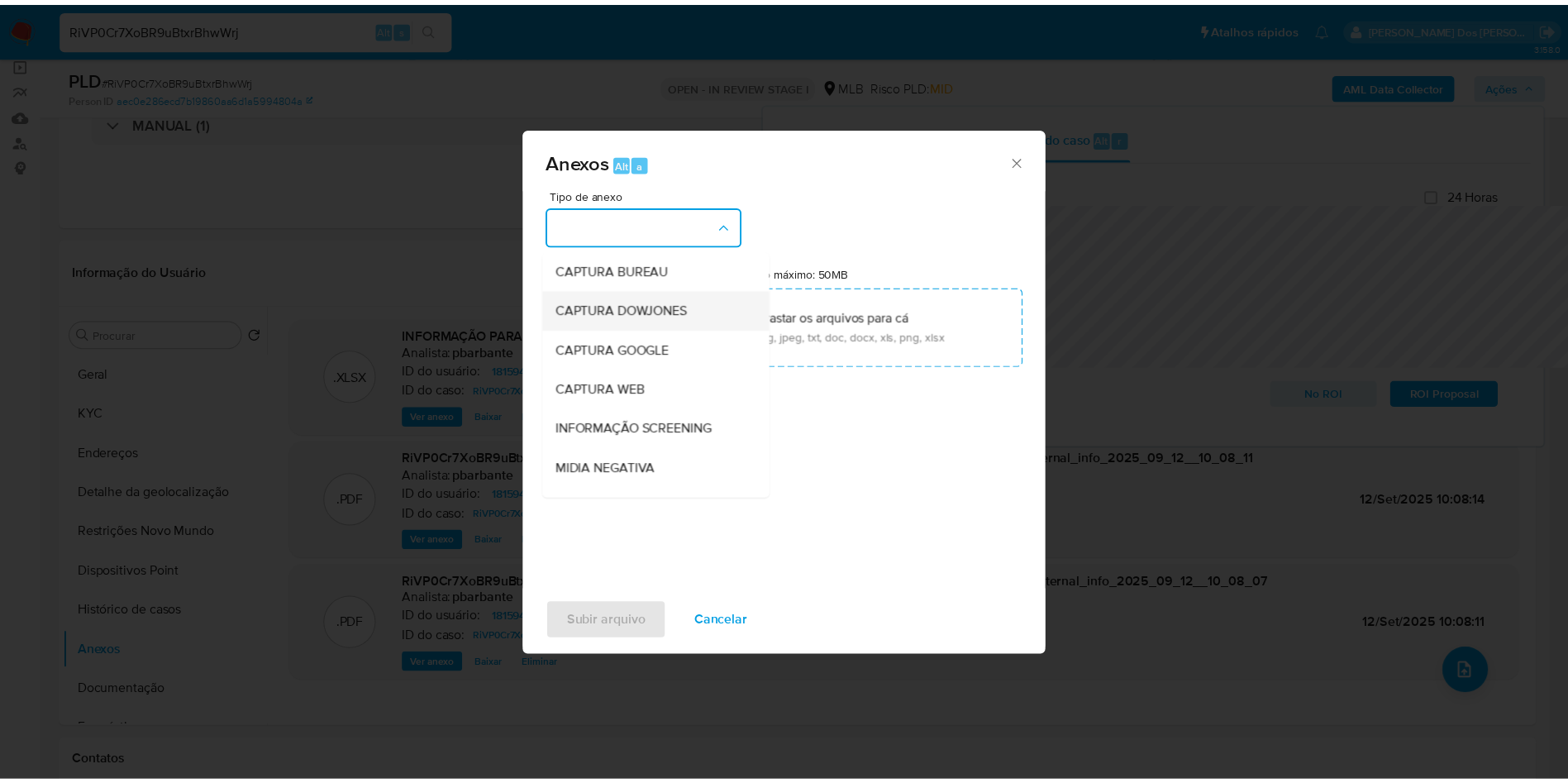
scroll to position [222, 0]
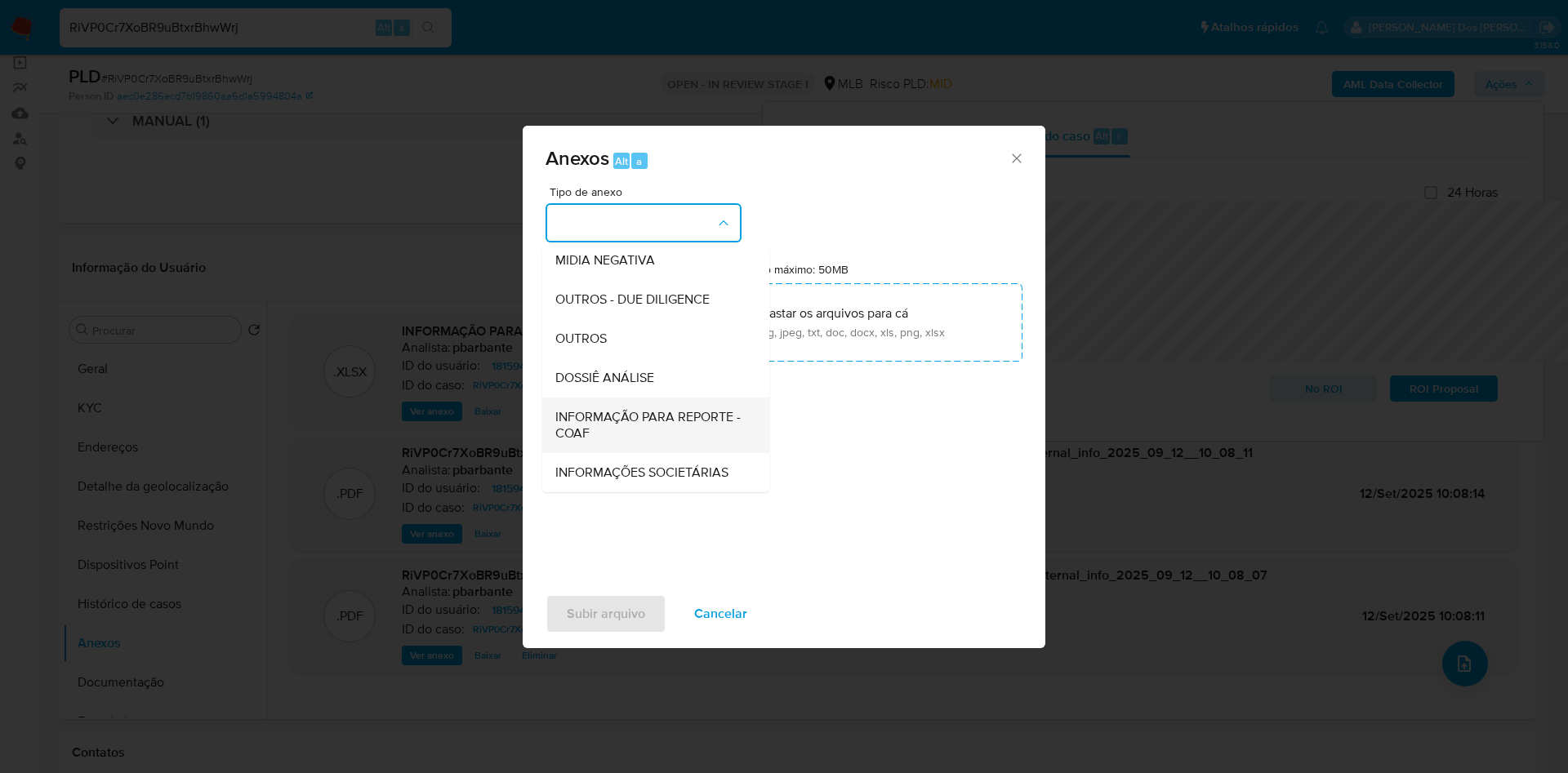
click at [588, 409] on span "INFORMAÇÃO PARA REPORTE - COAF" at bounding box center [650, 425] width 191 height 33
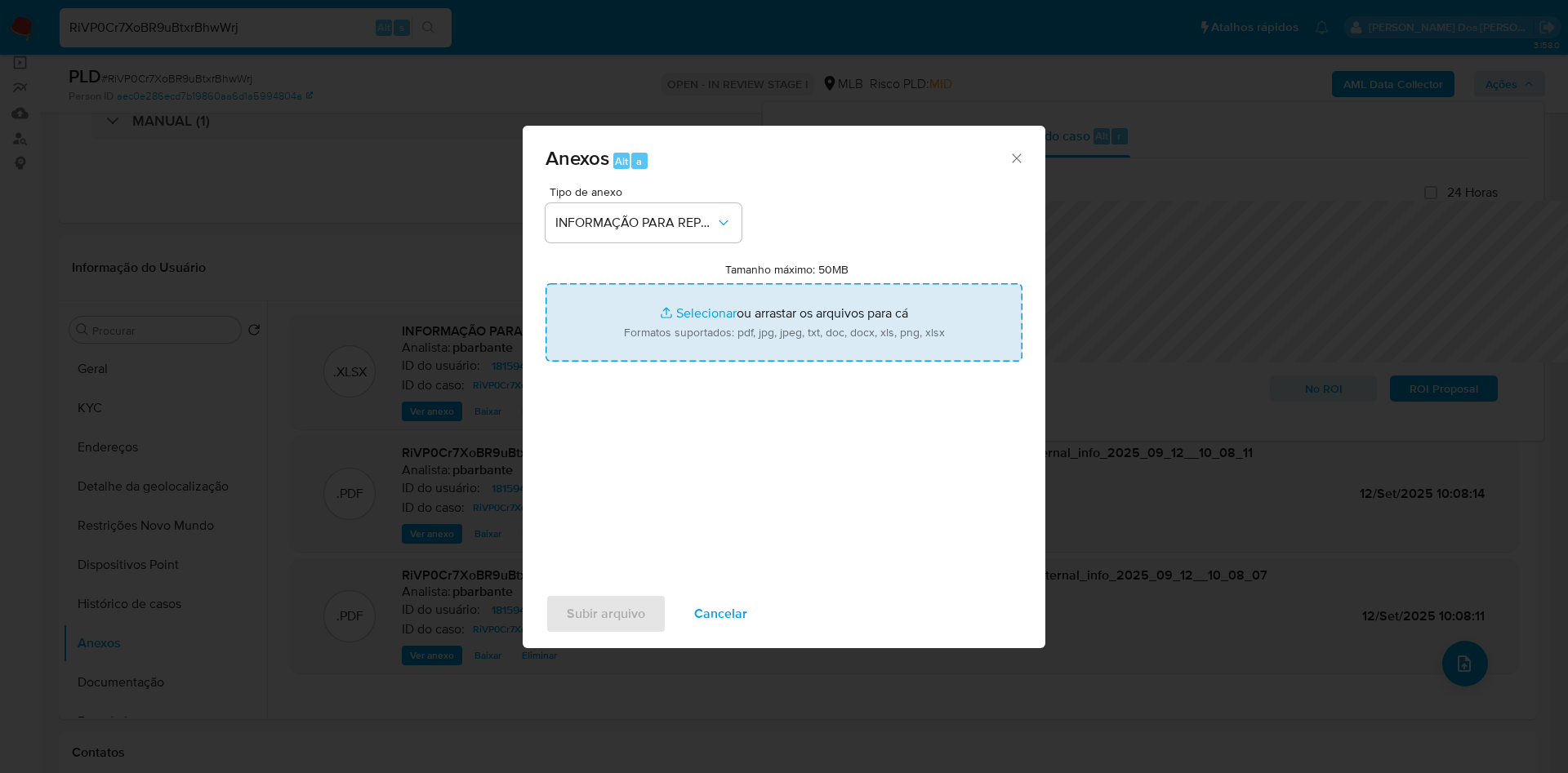
type input "C:\fakepath\SAR - XXX - CPF 25552503520 - [PERSON_NAME].pdf"
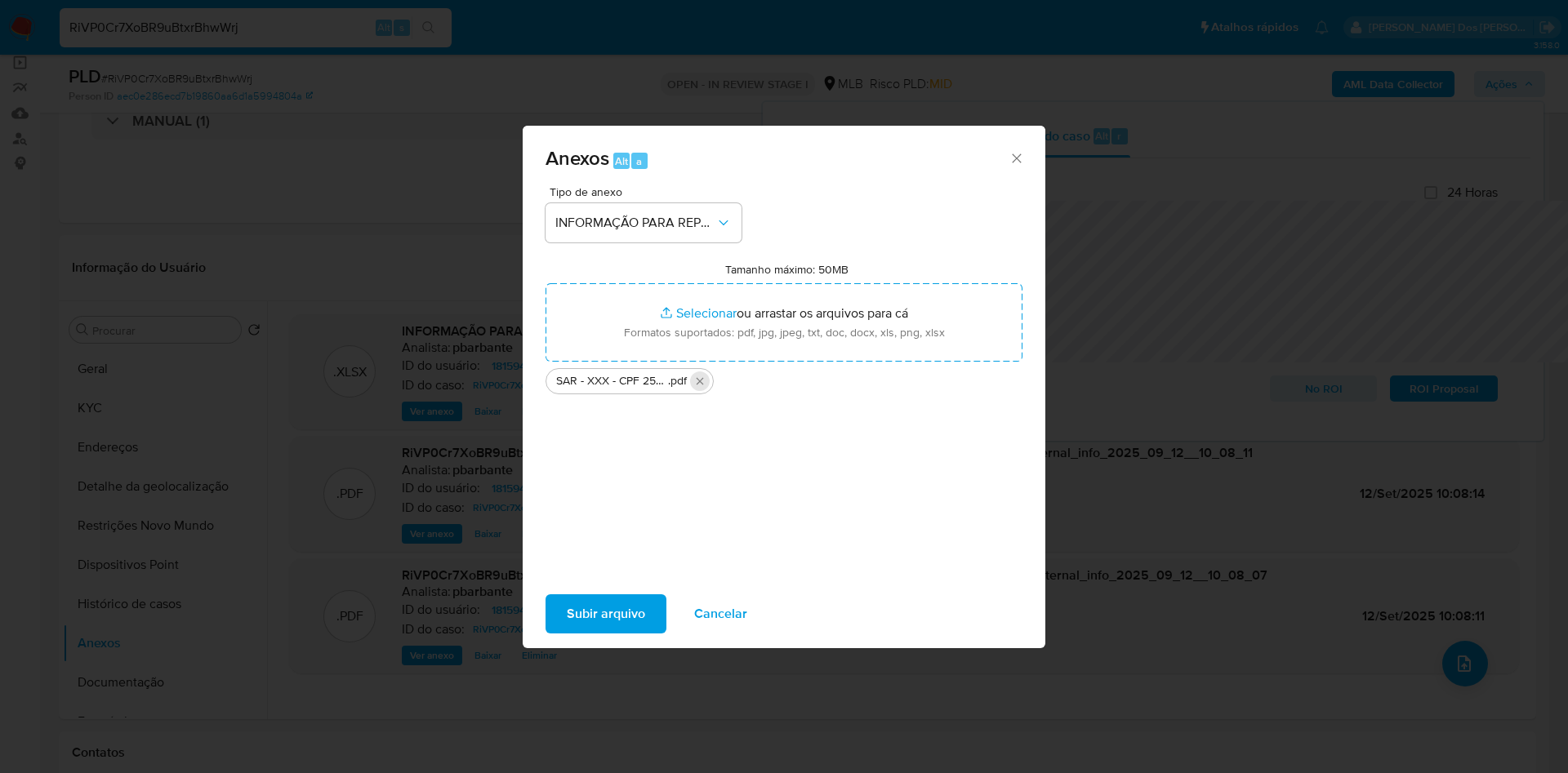
click at [690, 371] on button "Excluir SAR - XXX - CPF 25552503520 - GENILDA VITAL DOS SANTOS.pdf" at bounding box center [700, 381] width 20 height 20
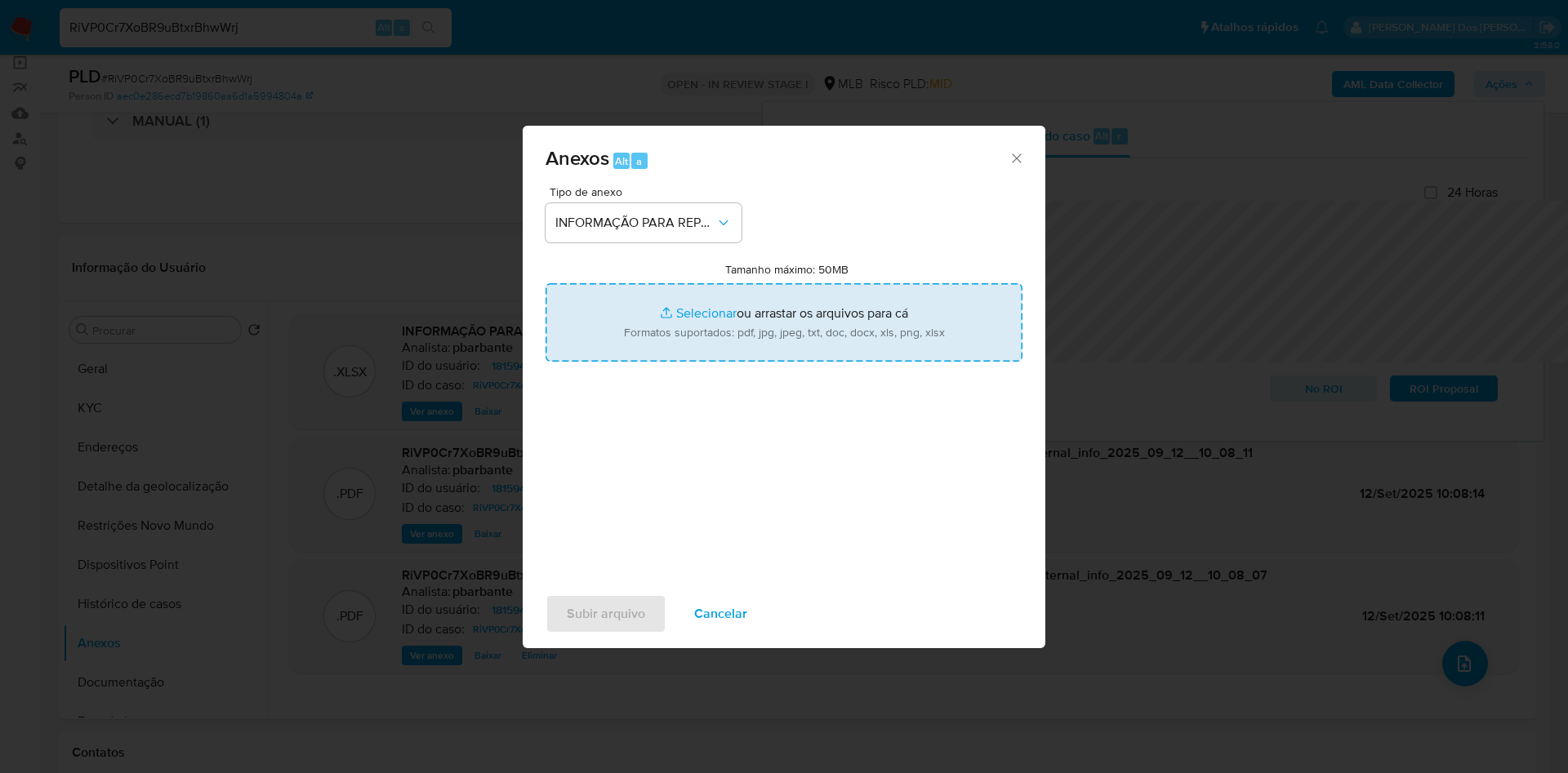
type input "C:\fakepath\SAR - XXX - CPF 34988807568 - JURANDI SOUZA OLIVEIRA.pdf"
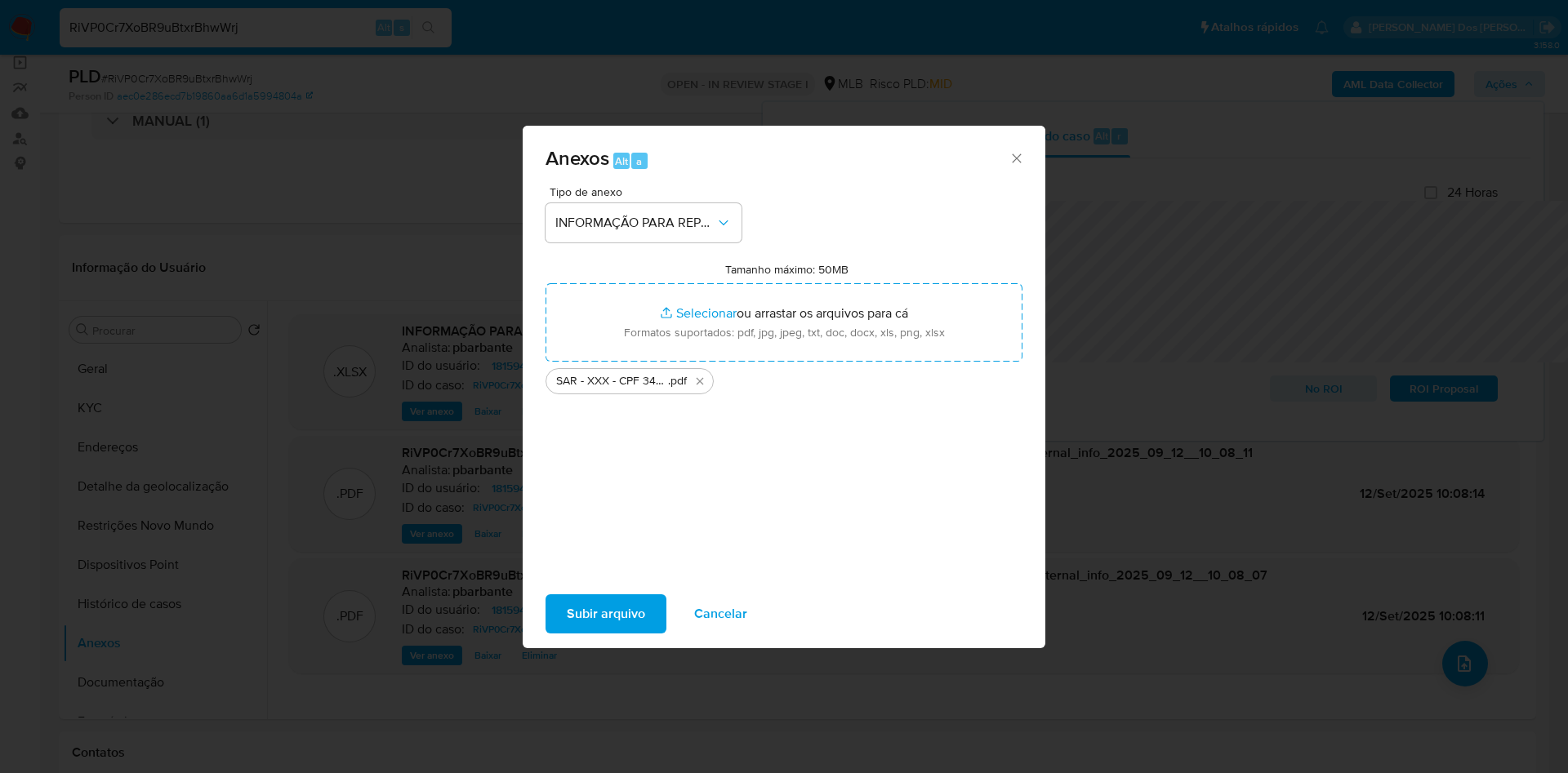
click at [567, 616] on span "Subir arquivo" at bounding box center [606, 615] width 79 height 36
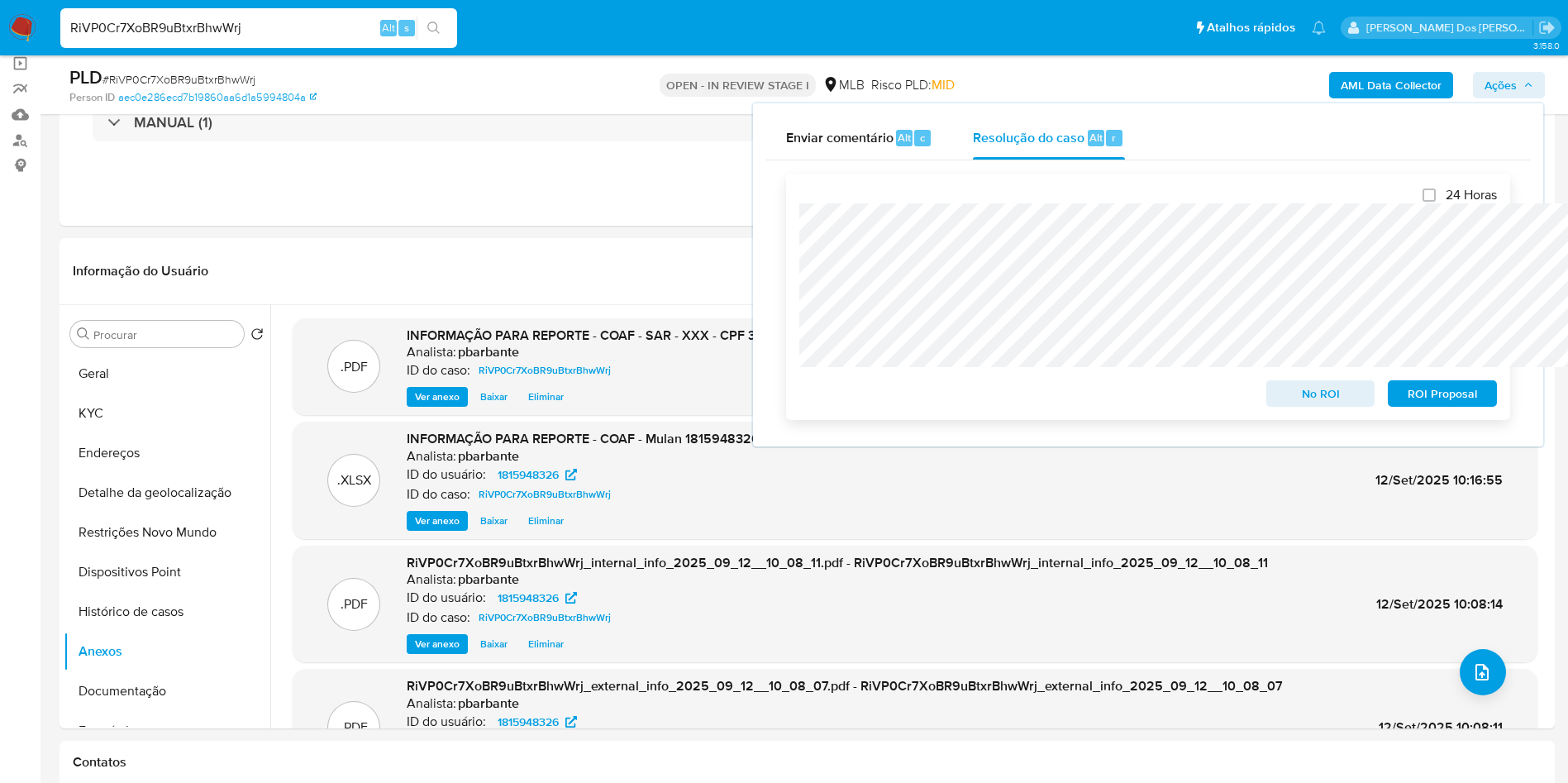
click at [1431, 405] on span "ROI Proposal" at bounding box center [1442, 393] width 86 height 23
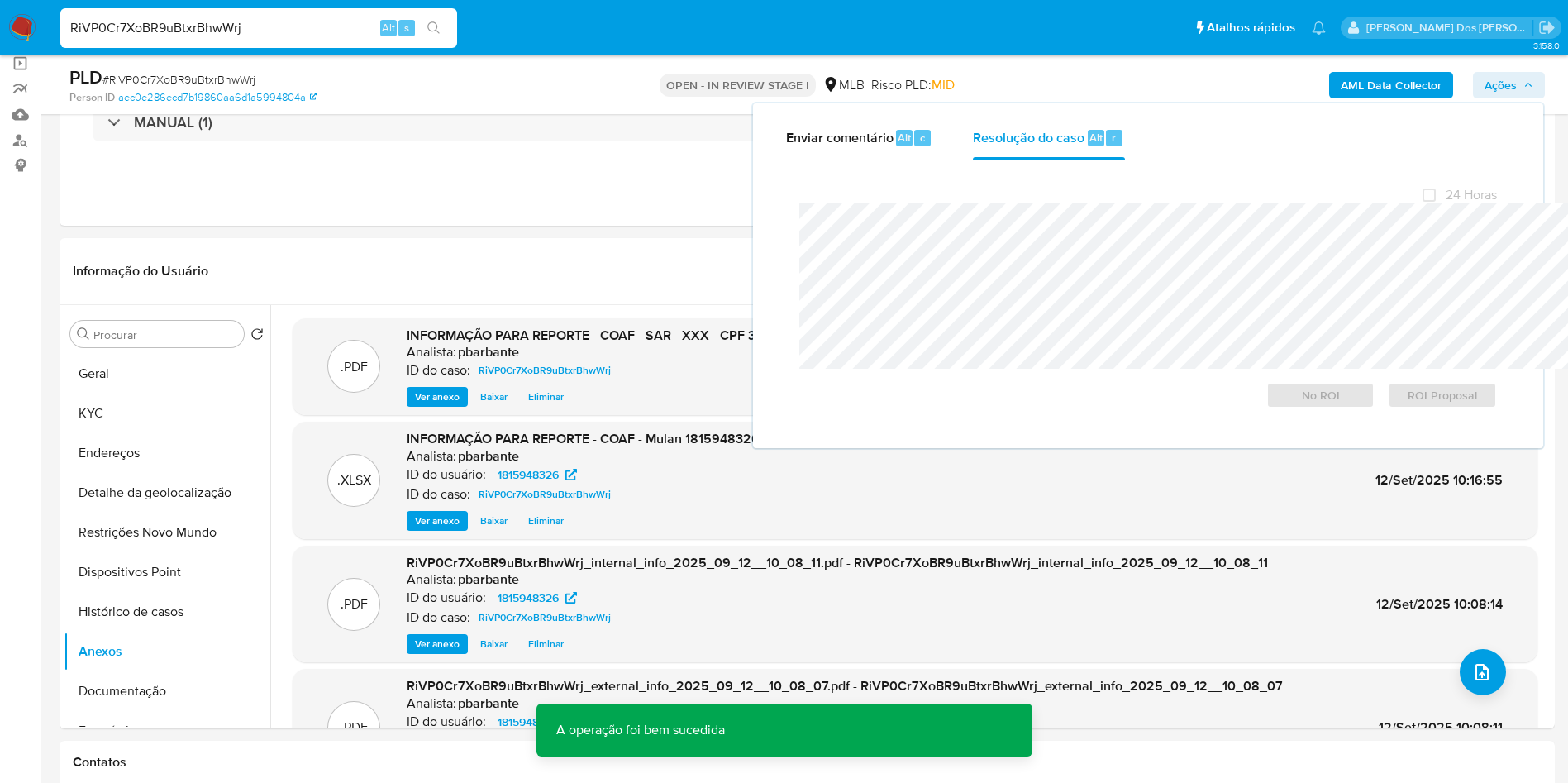
click at [358, 24] on input "RiVP0Cr7XoBR9uBtxrBhwWrj" at bounding box center [258, 28] width 397 height 21
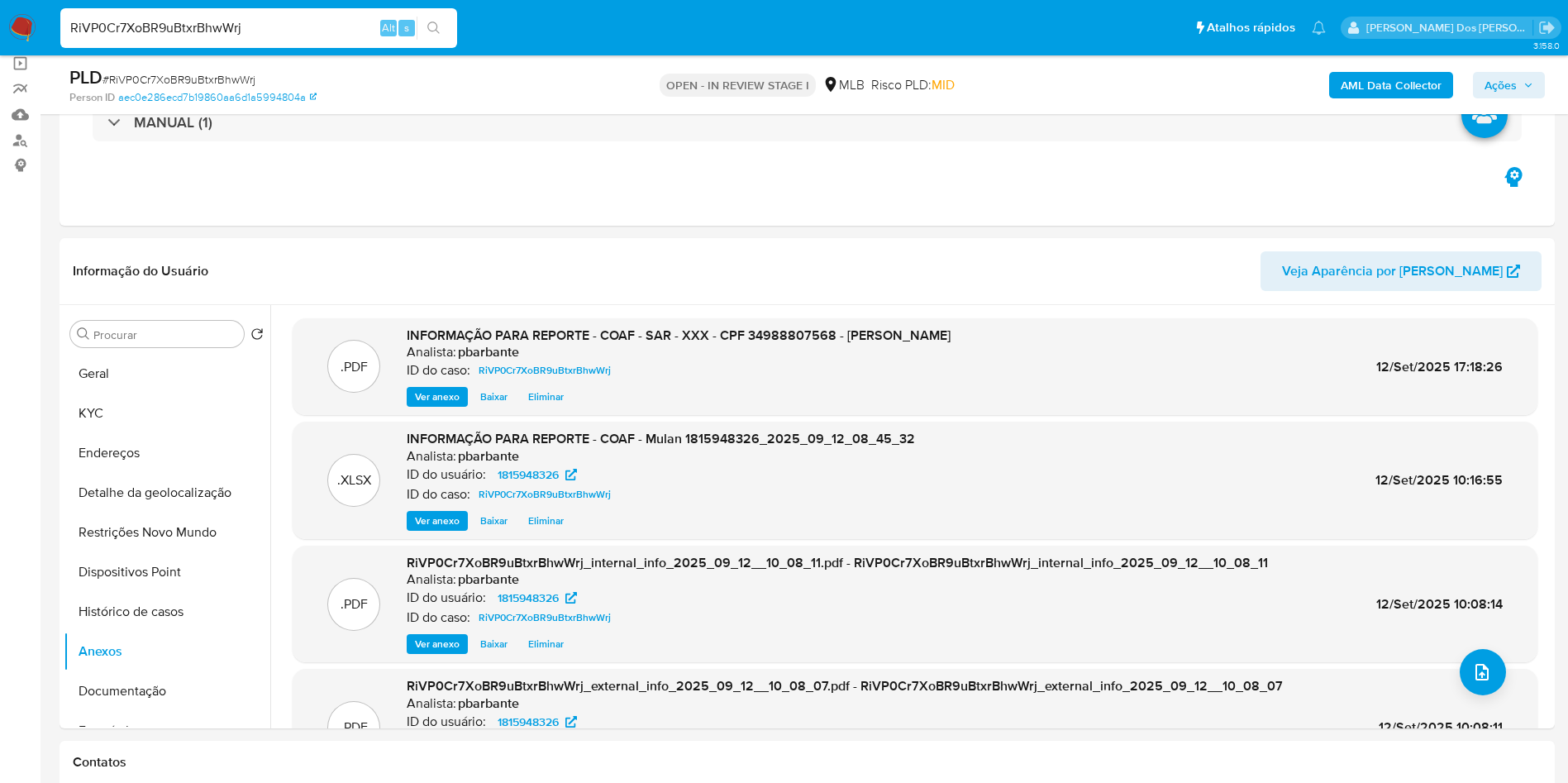
click at [358, 24] on input "RiVP0Cr7XoBR9uBtxrBhwWrj" at bounding box center [258, 28] width 397 height 21
paste input "7yh3IZQKMd1v6tgW0PJ3HUvm"
type input "7yh3IZQKMd1v6tgW0PJ3HUvm"
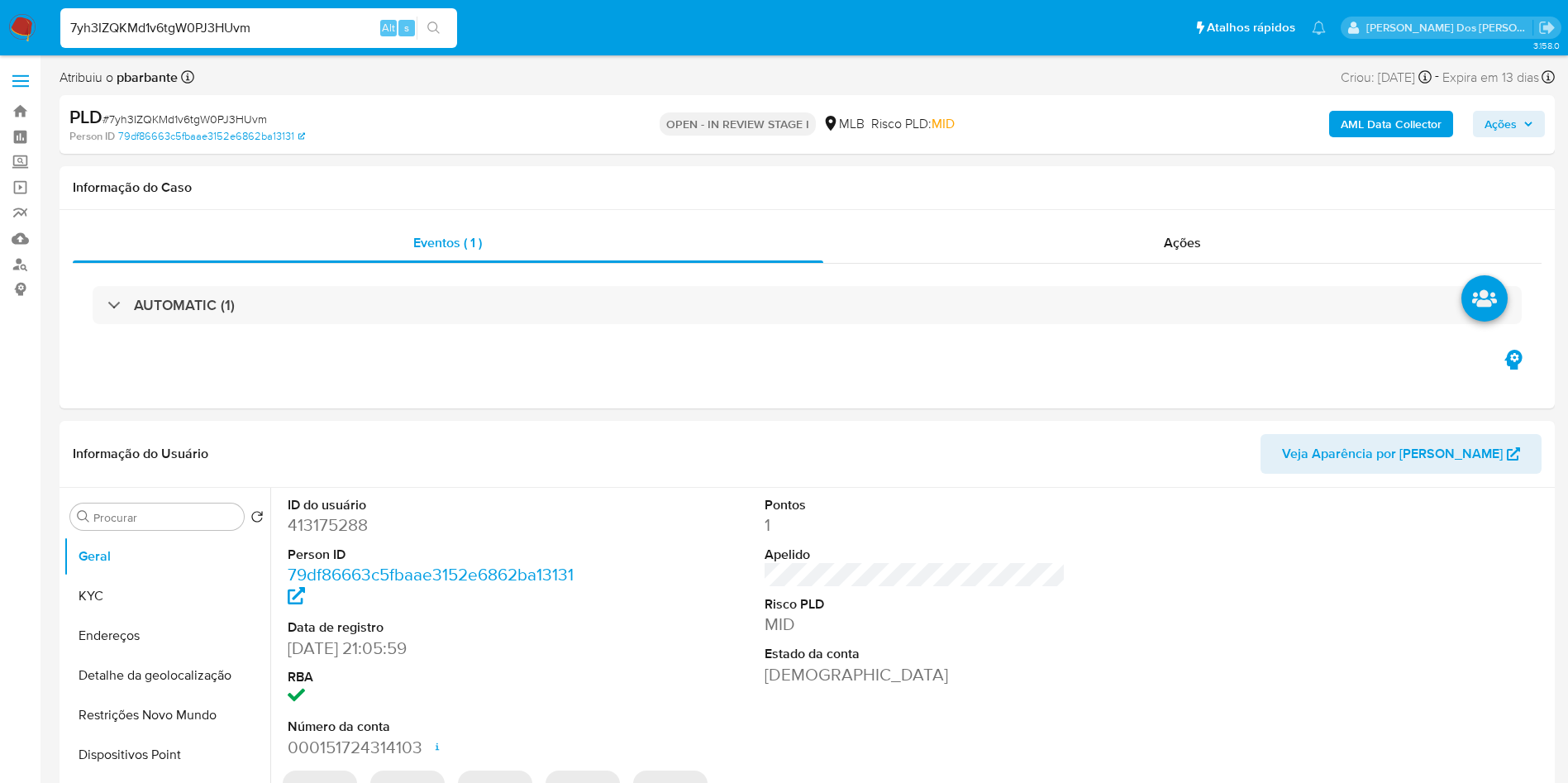
select select "10"
click at [1497, 125] on span "Ações" at bounding box center [1500, 124] width 32 height 27
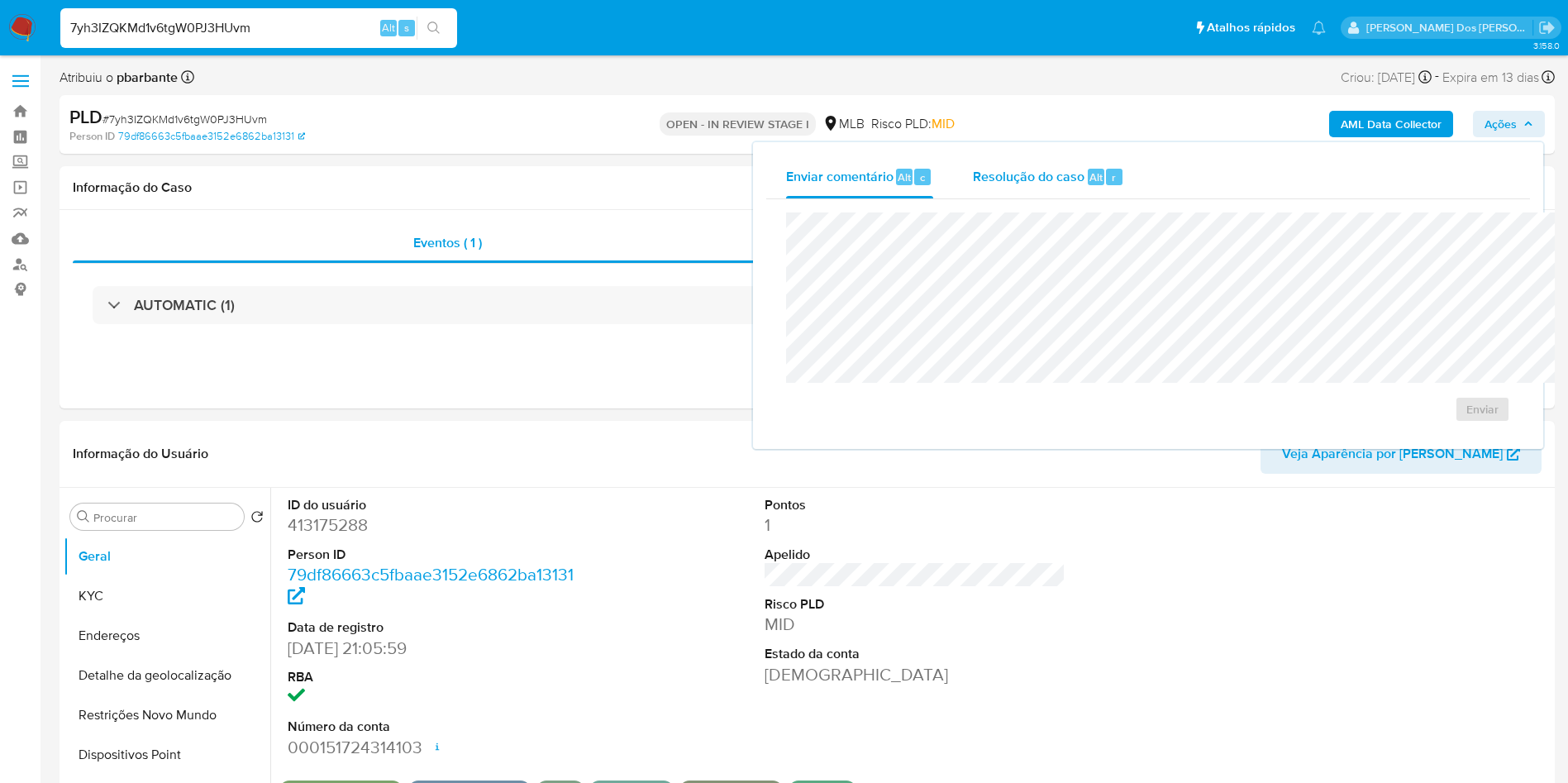
click at [973, 163] on div "Resolução do caso Alt r" at bounding box center [1048, 177] width 151 height 43
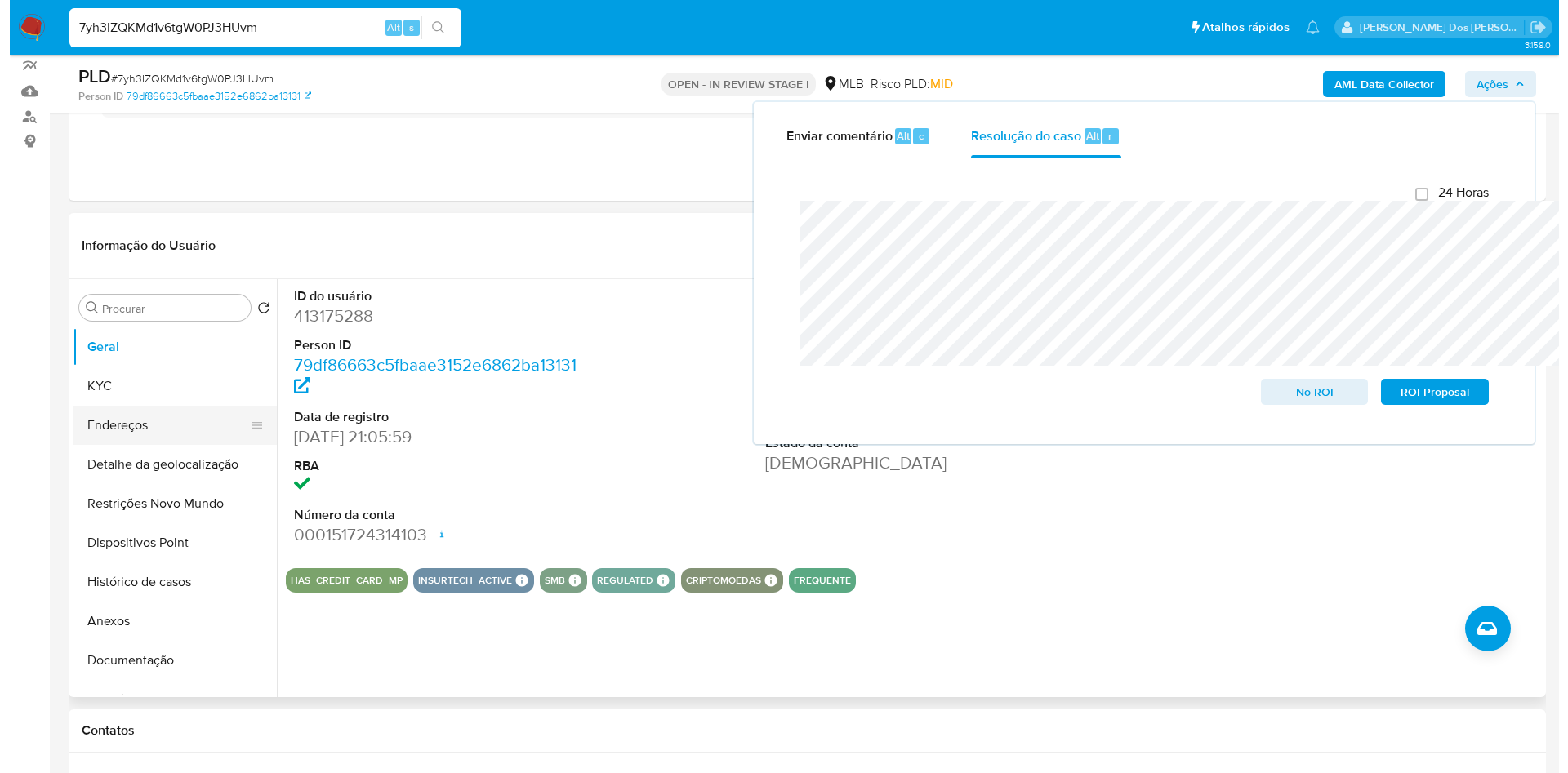
scroll to position [149, 0]
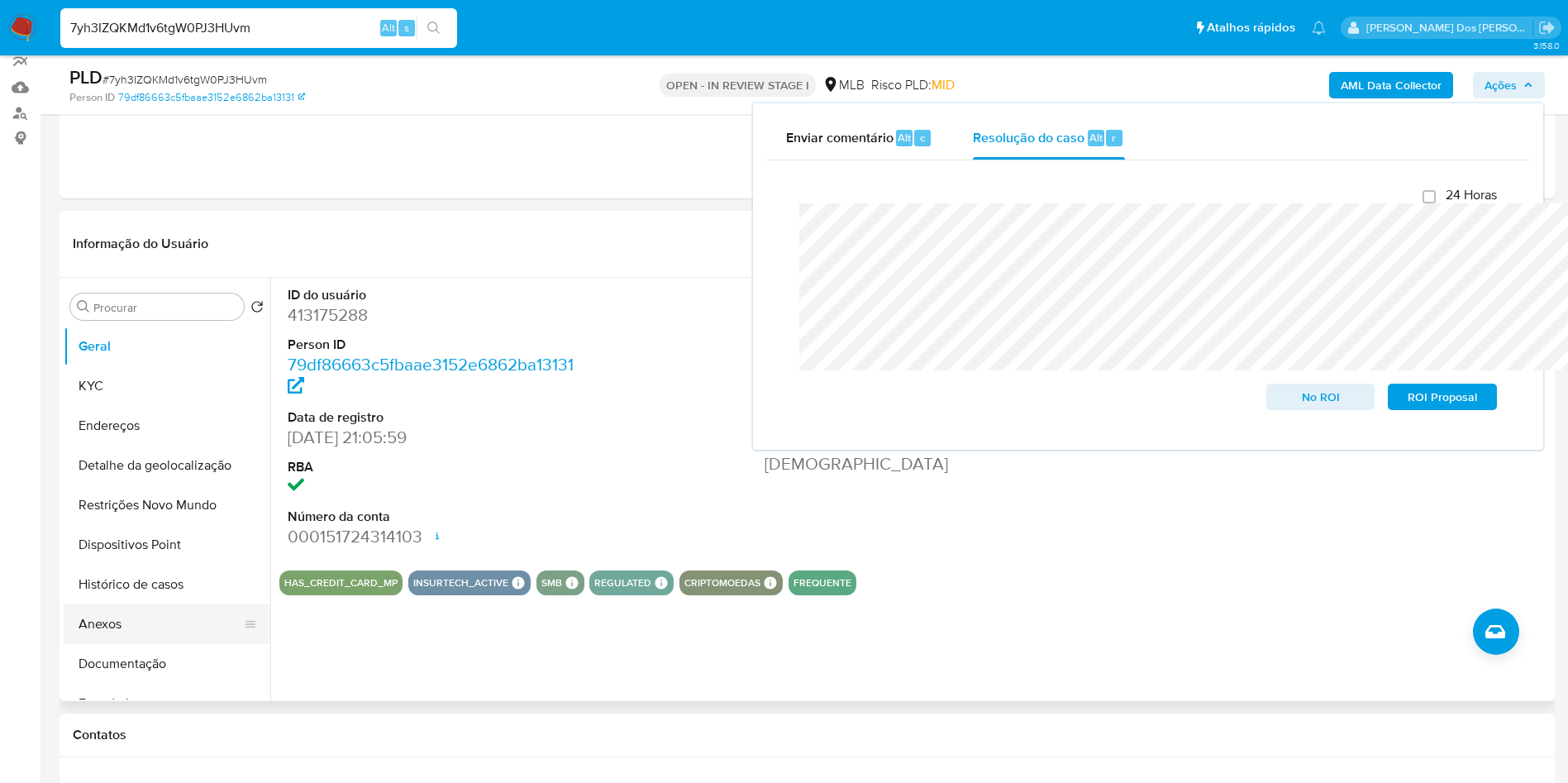
click at [129, 645] on button "Anexos" at bounding box center [159, 623] width 193 height 39
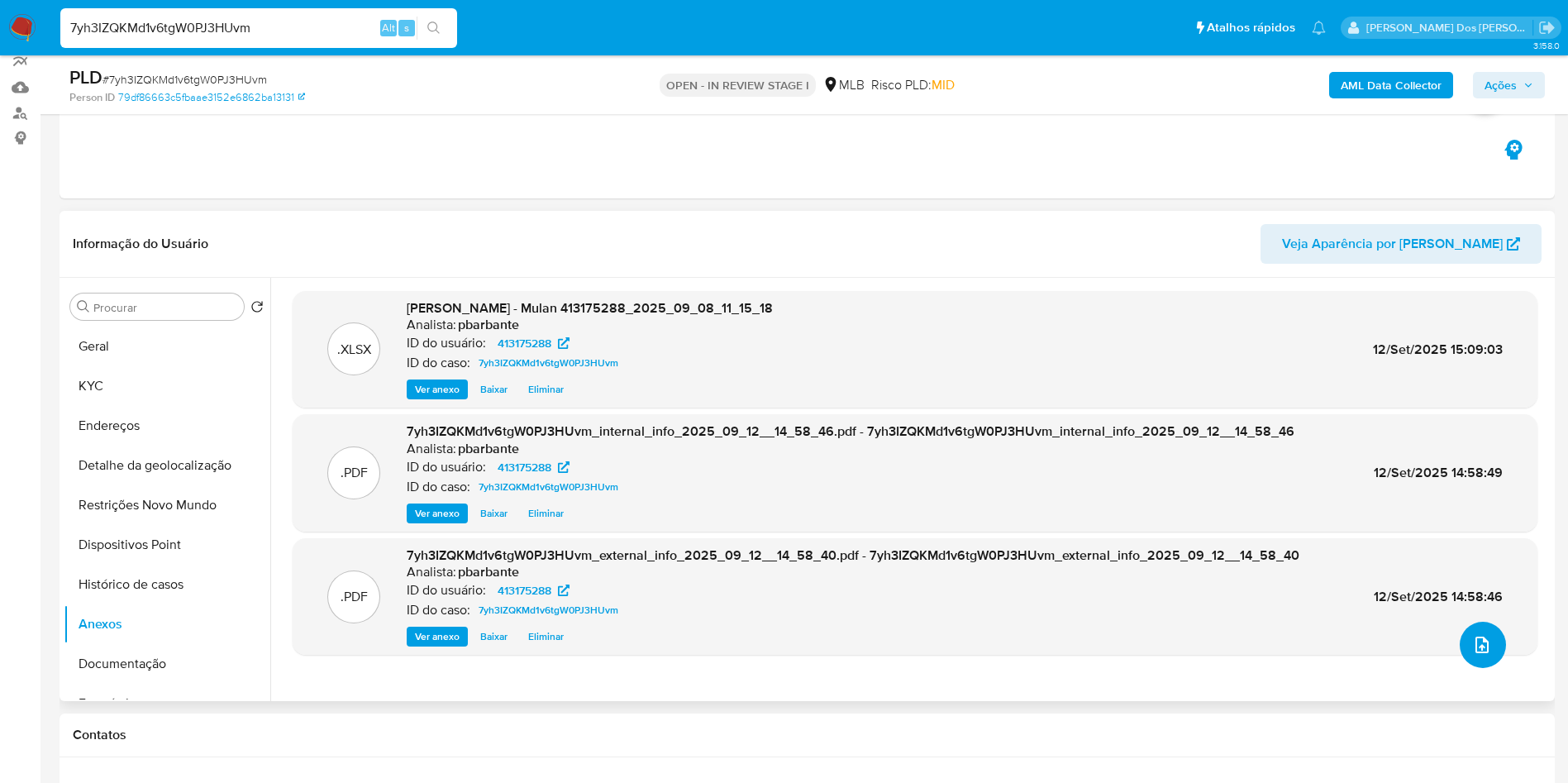
click at [1475, 655] on icon "upload-file" at bounding box center [1483, 645] width 20 height 20
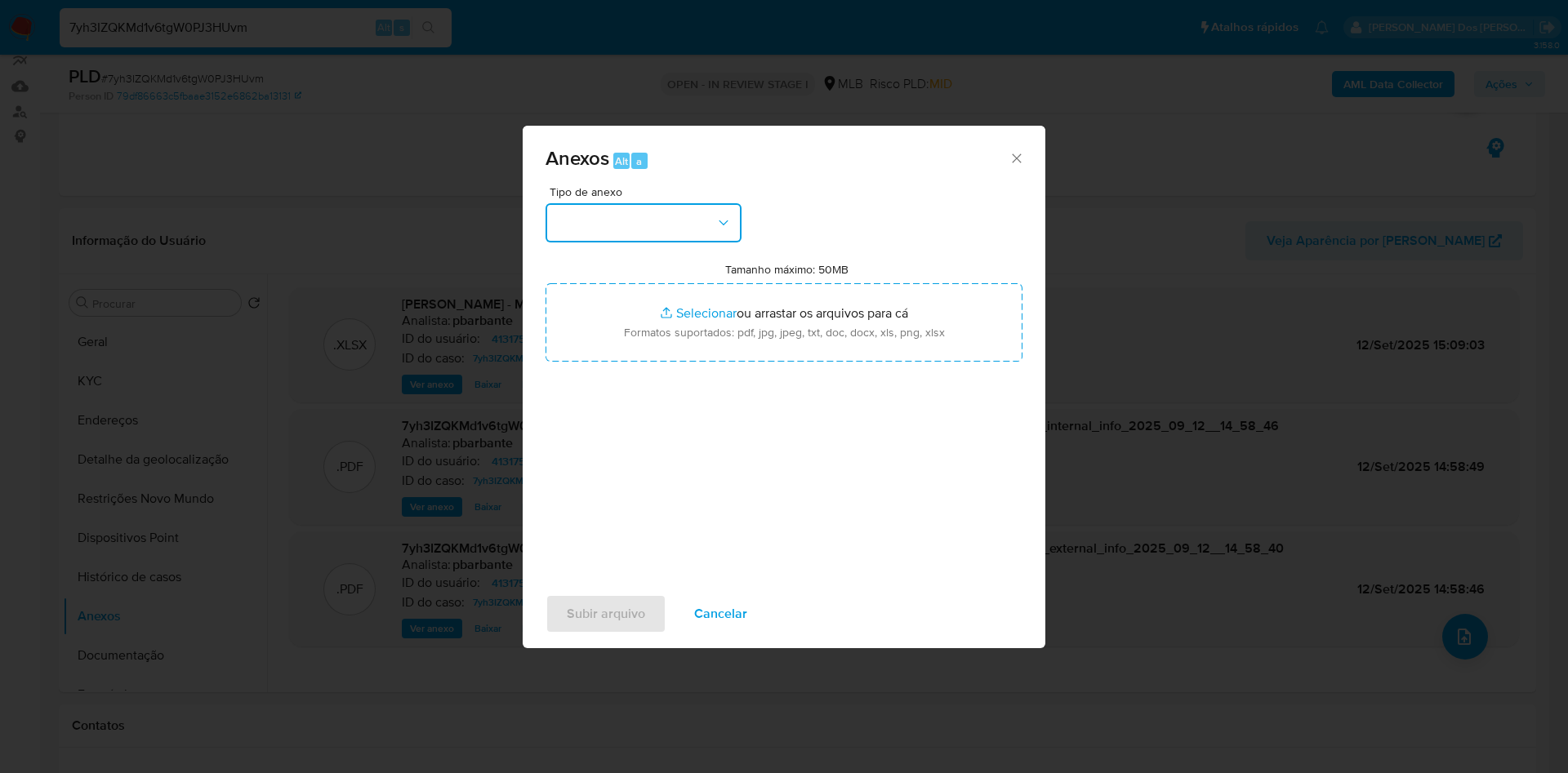
click at [659, 204] on button "button" at bounding box center [644, 223] width 196 height 39
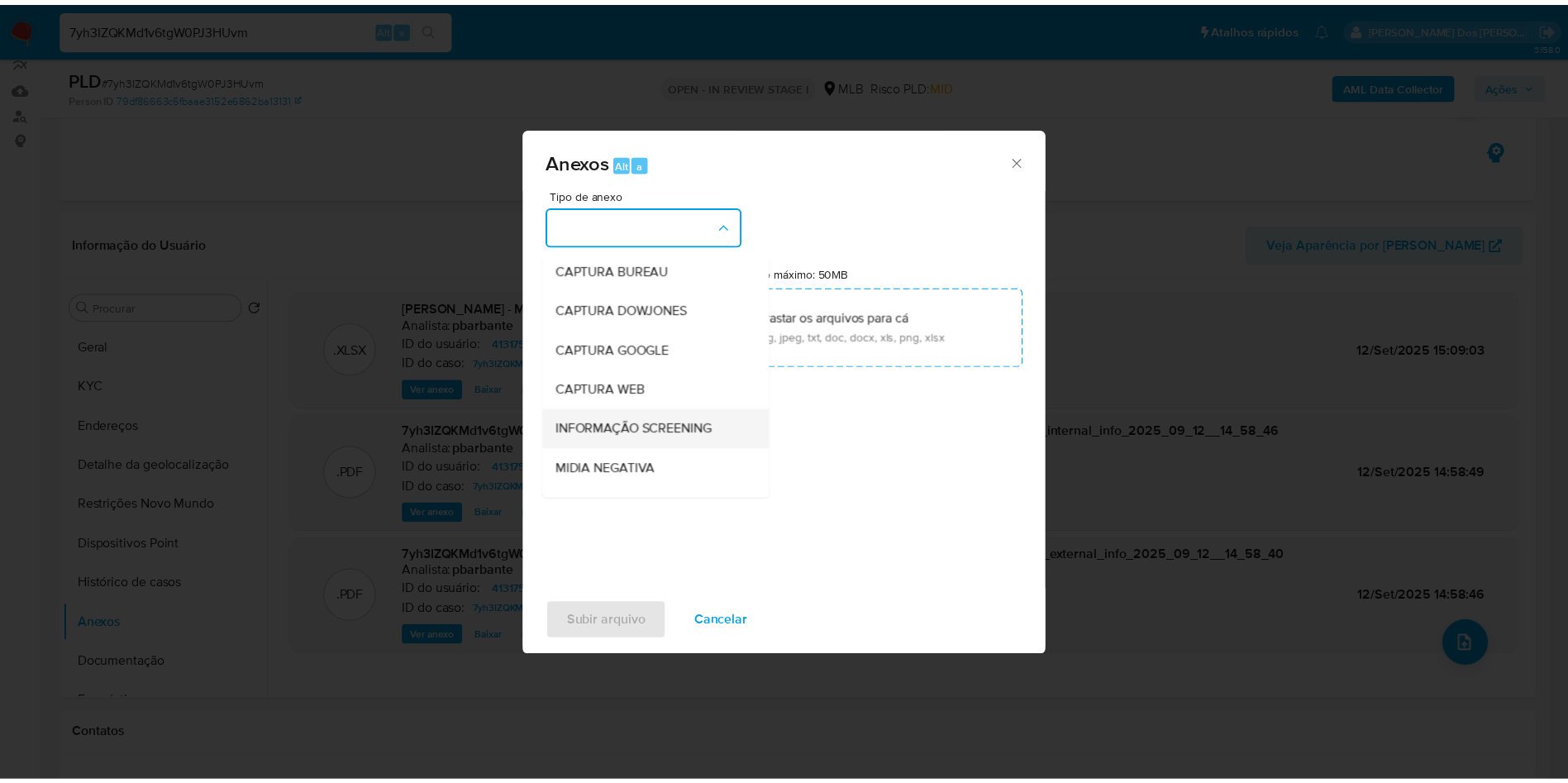
scroll to position [222, 0]
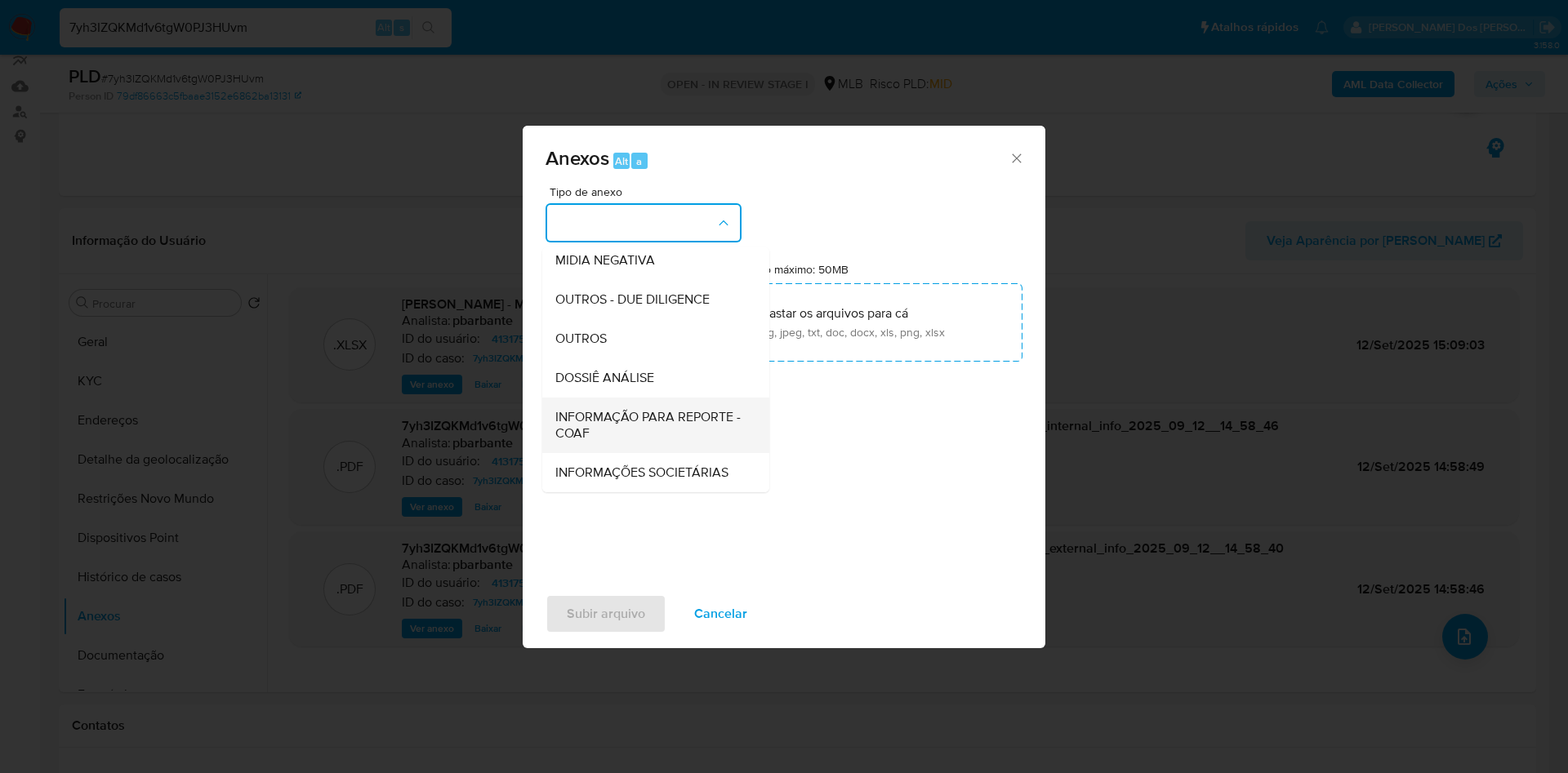
click at [625, 409] on span "INFORMAÇÃO PARA REPORTE - COAF" at bounding box center [650, 425] width 191 height 33
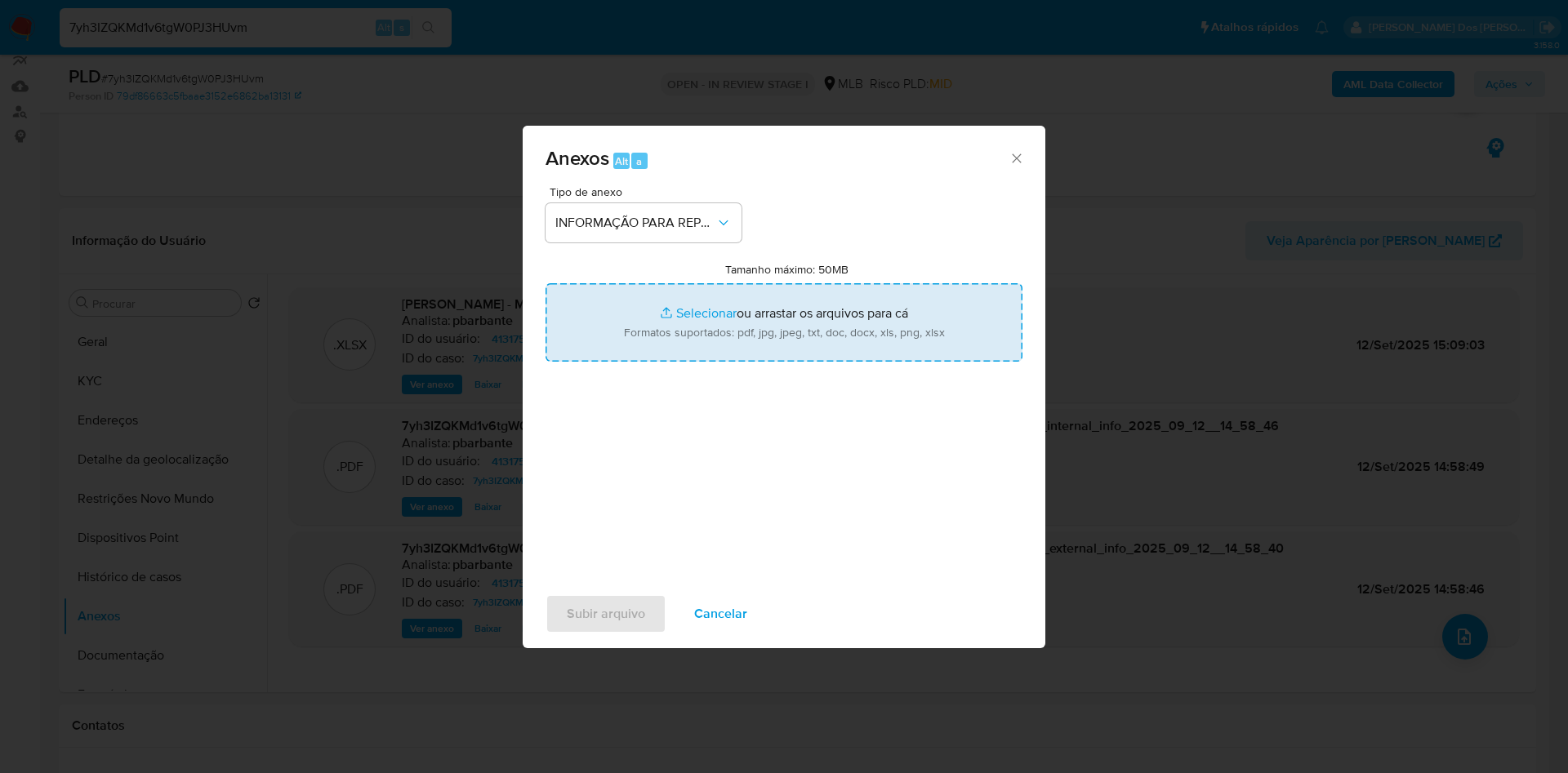
type input "C:\fakepath\SAR - XXX - CPF 31745847871 - CLODOALDO DOS REIS.pdf"
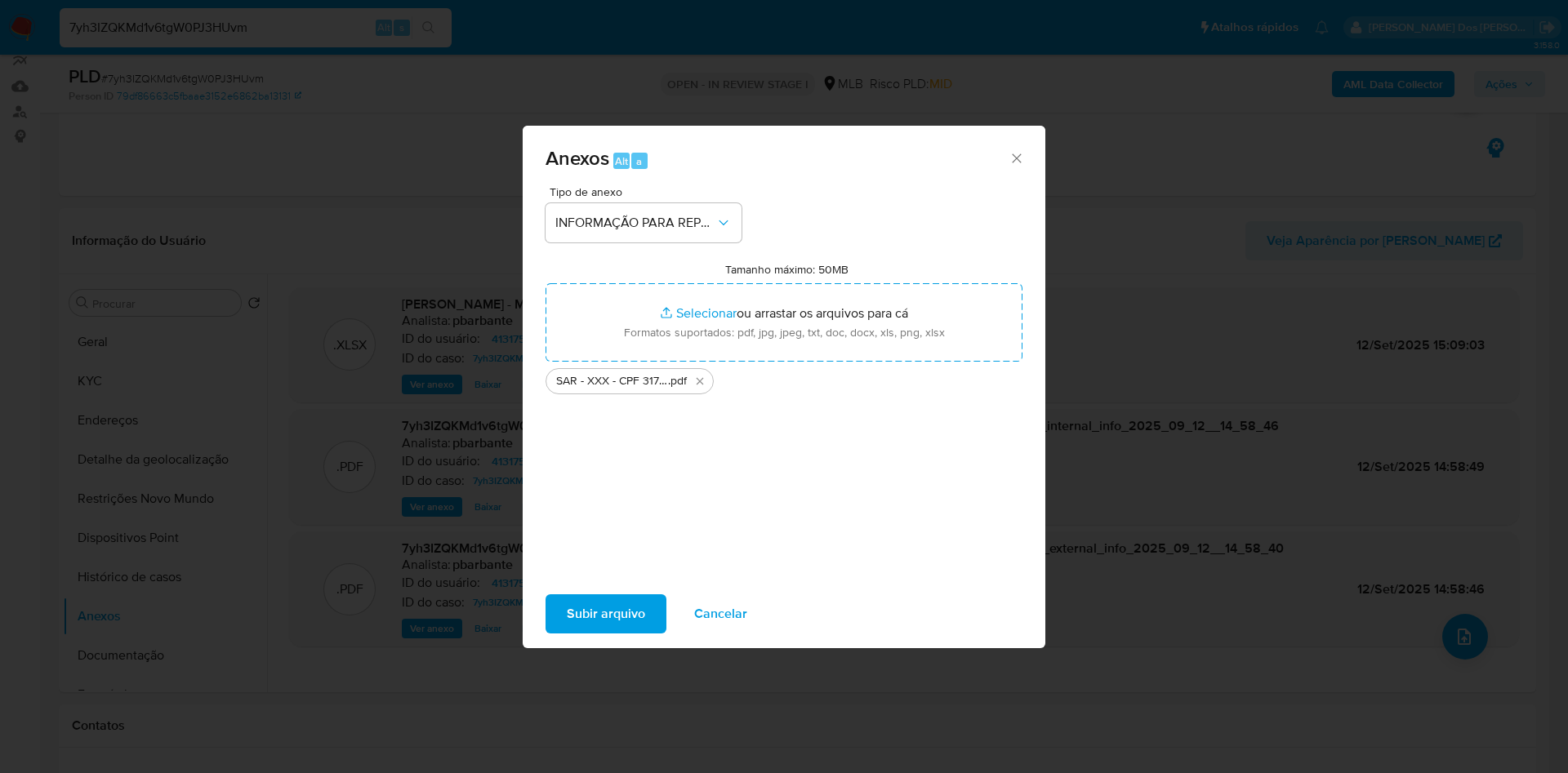
click at [567, 622] on span "Subir arquivo" at bounding box center [606, 615] width 79 height 36
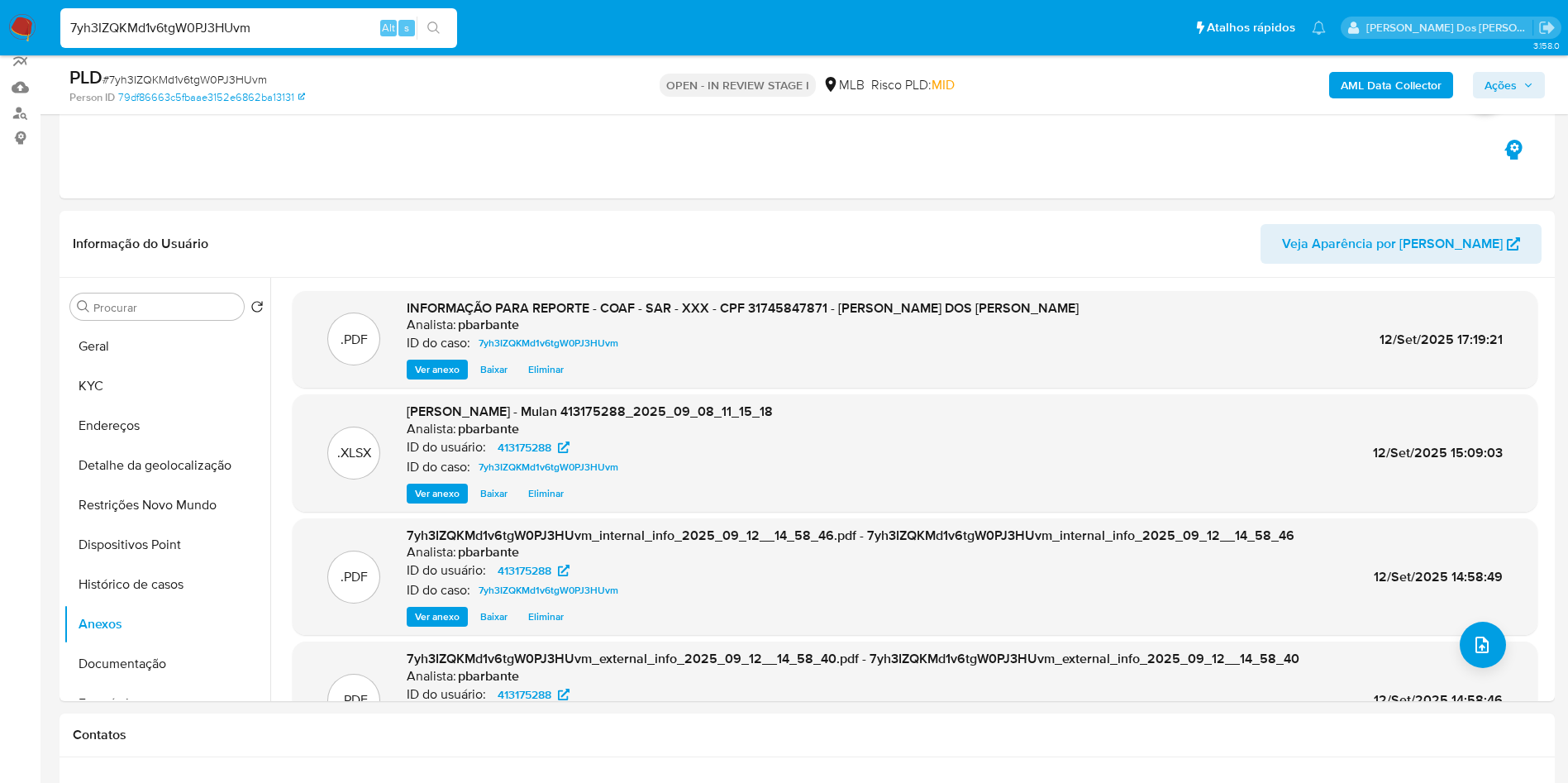
click at [1504, 94] on span "Ações" at bounding box center [1500, 84] width 32 height 27
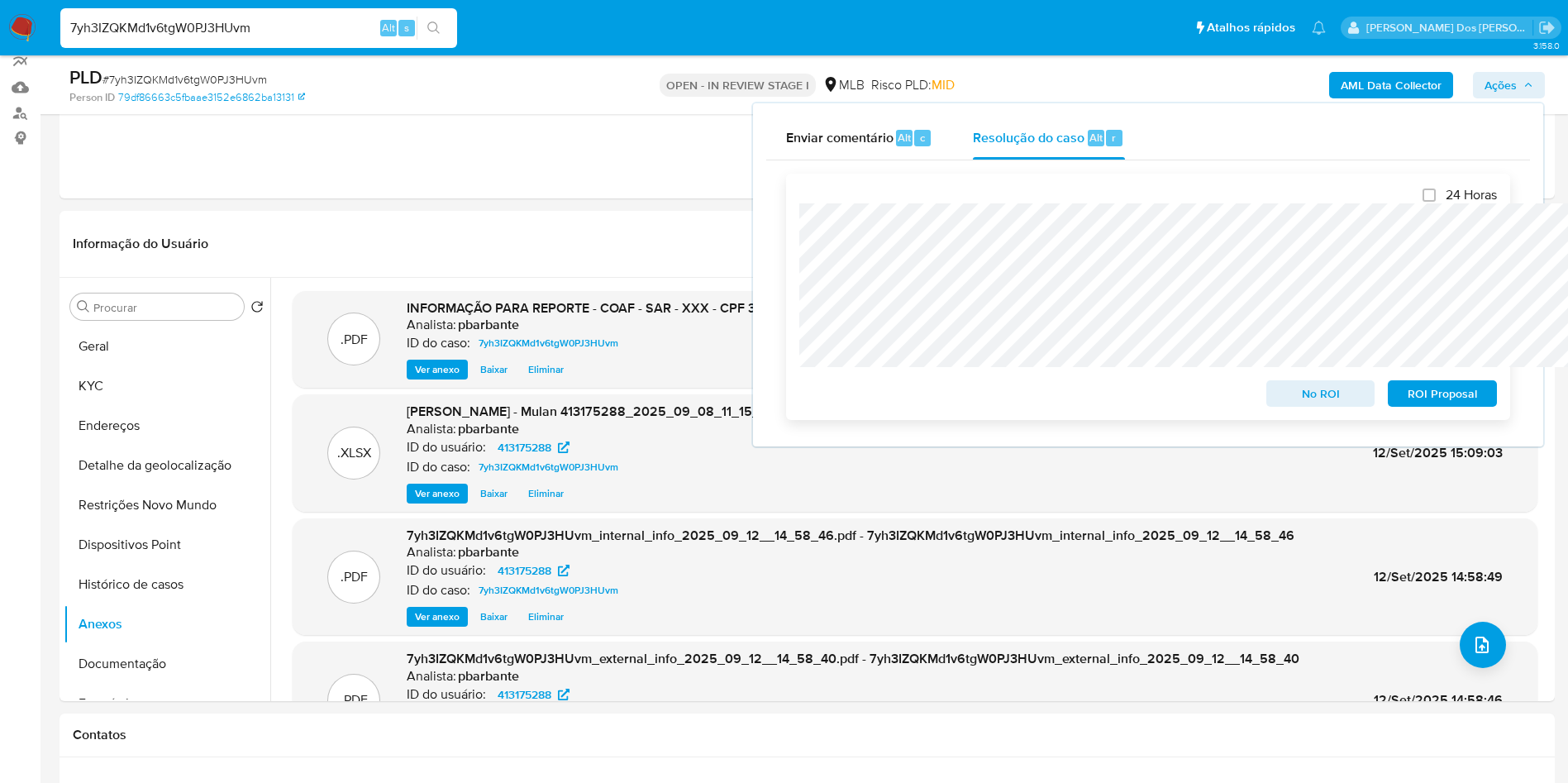
click at [1430, 397] on span "ROI Proposal" at bounding box center [1442, 393] width 86 height 23
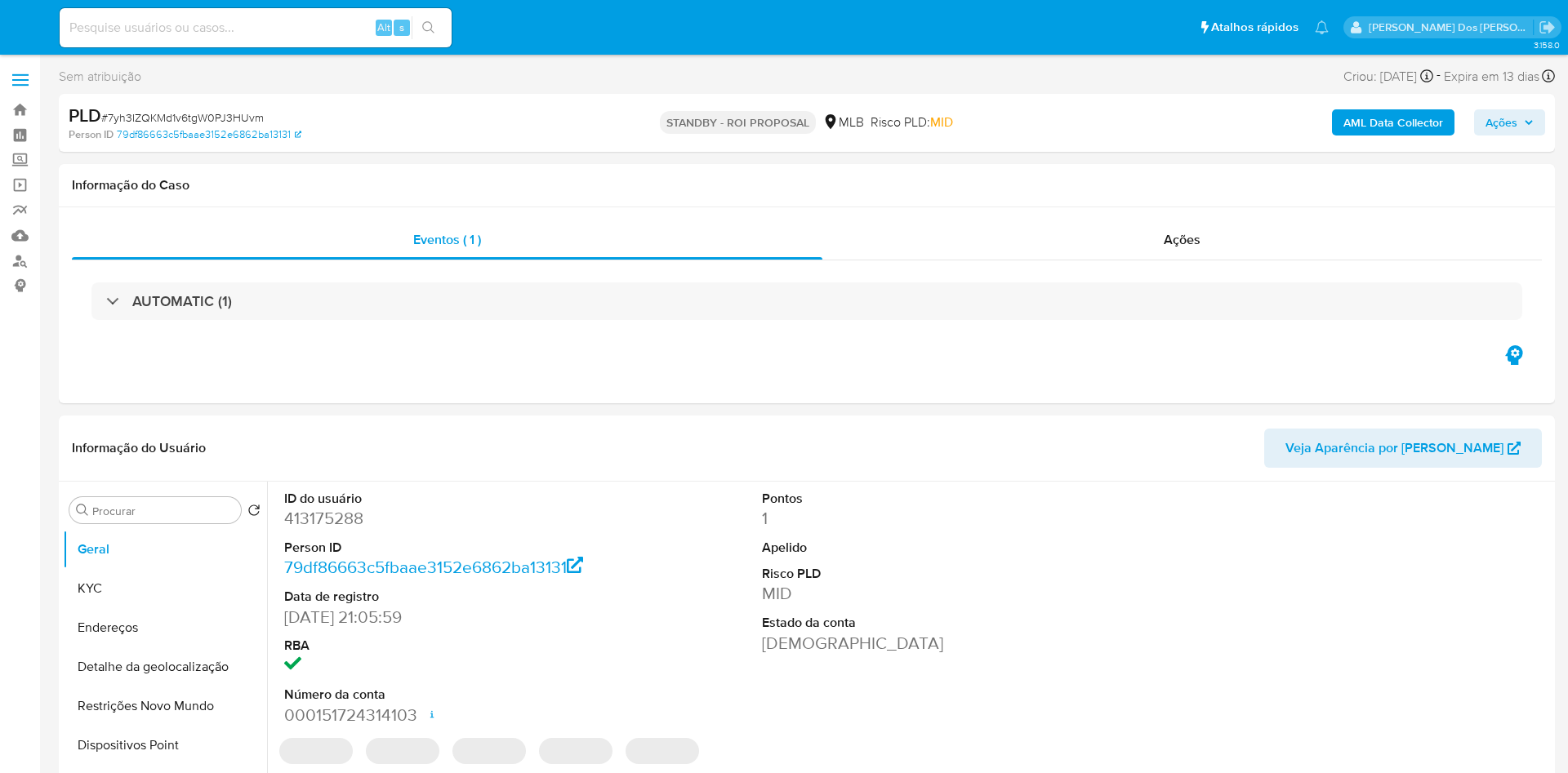
select select "10"
